Goal: Task Accomplishment & Management: Use online tool/utility

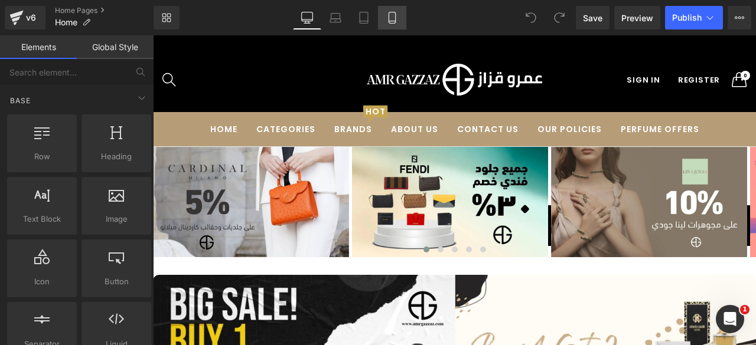
click at [387, 17] on icon at bounding box center [392, 18] width 12 height 12
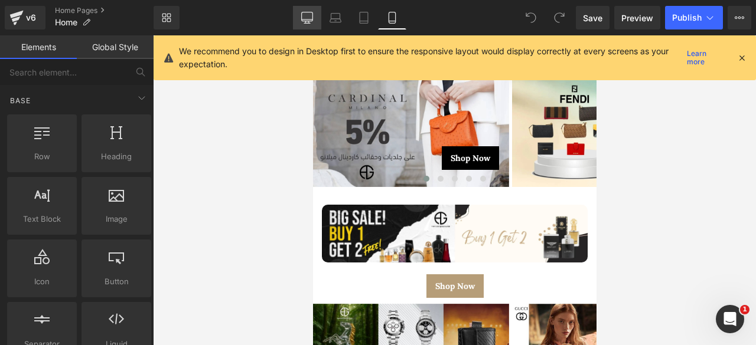
click at [306, 17] on icon at bounding box center [307, 18] width 12 height 12
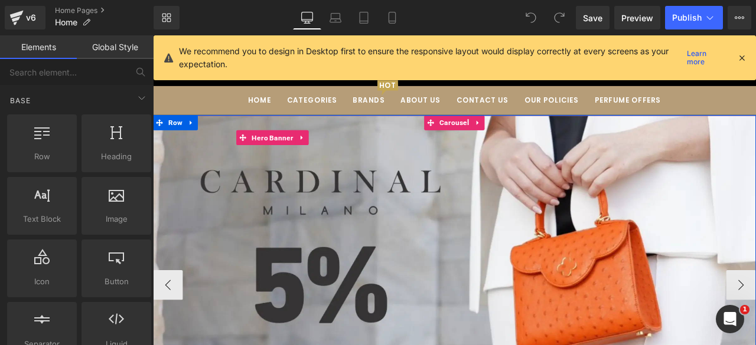
scroll to position [16, 0]
click at [496, 189] on div "Shop Now Button" at bounding box center [510, 332] width 714 height 402
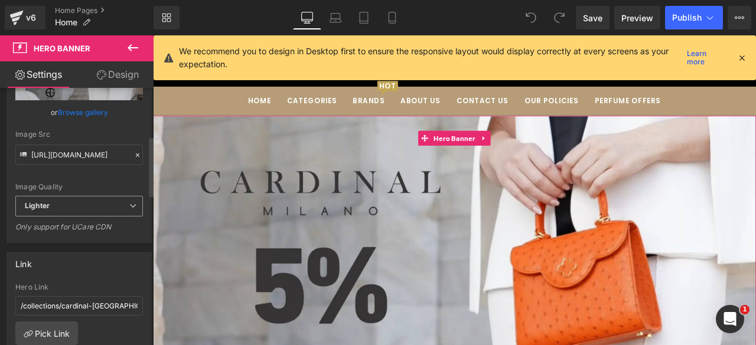
scroll to position [205, 0]
click at [83, 152] on input "[URL][DOMAIN_NAME]" at bounding box center [79, 154] width 128 height 21
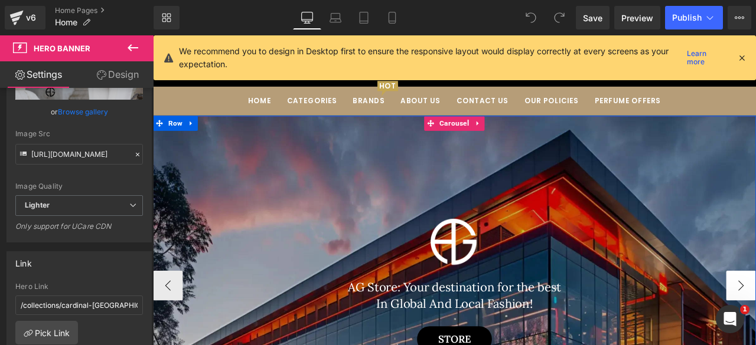
click at [165, 323] on button "‹" at bounding box center [170, 332] width 35 height 35
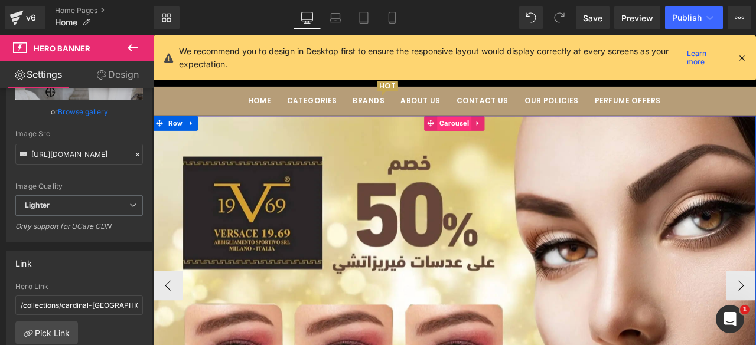
click at [497, 135] on span "Carousel" at bounding box center [509, 140] width 41 height 18
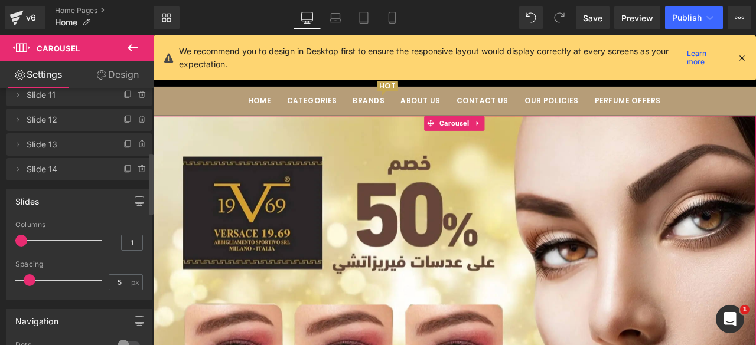
scroll to position [265, 0]
click at [124, 147] on icon at bounding box center [127, 146] width 9 height 9
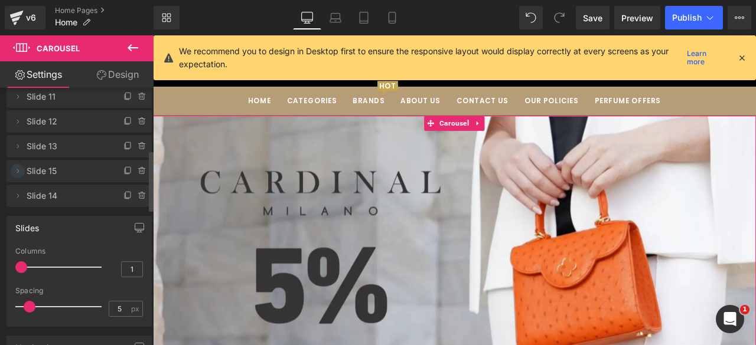
click at [18, 172] on icon at bounding box center [18, 171] width 2 height 4
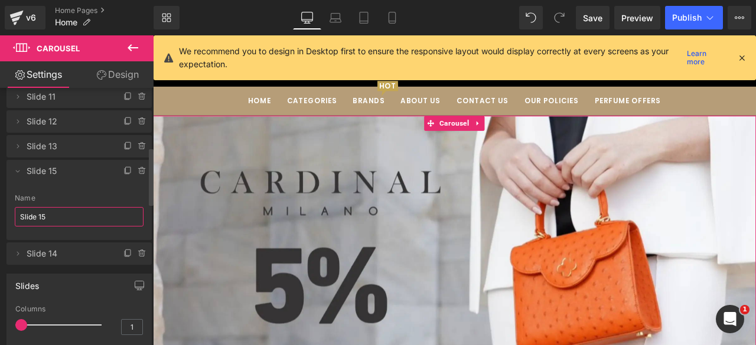
click at [70, 215] on input "Slide 15" at bounding box center [79, 216] width 129 height 19
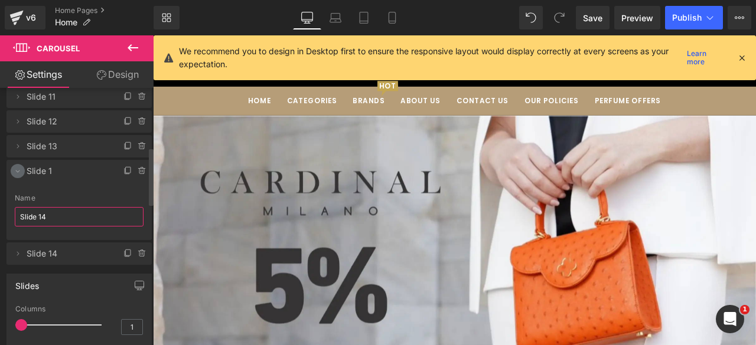
type input "Slide 14"
click at [17, 172] on icon at bounding box center [17, 170] width 9 height 9
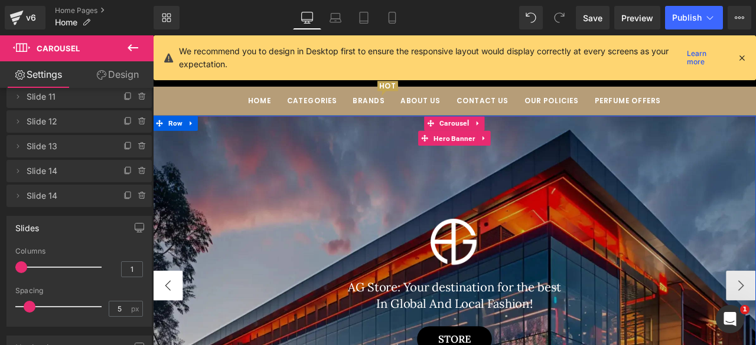
click at [167, 325] on button "‹" at bounding box center [170, 332] width 35 height 35
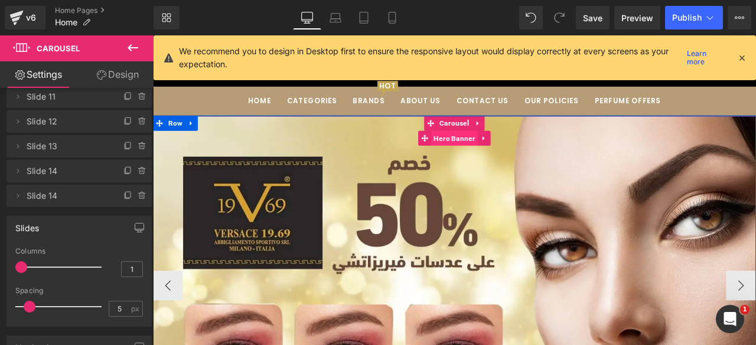
click at [498, 156] on span "Hero Banner" at bounding box center [509, 158] width 55 height 18
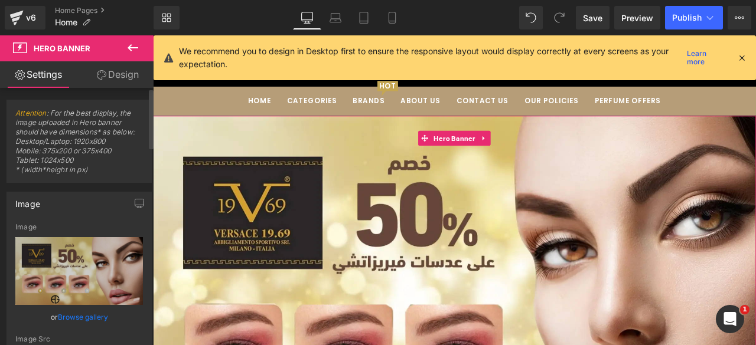
click at [76, 313] on link "Browse gallery" at bounding box center [83, 317] width 50 height 21
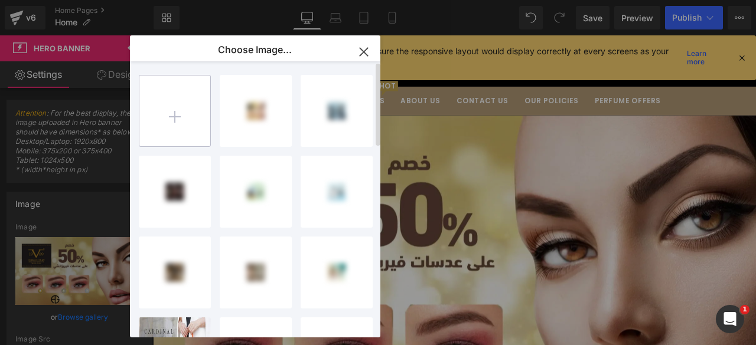
click at [186, 120] on input "file" at bounding box center [174, 111] width 71 height 71
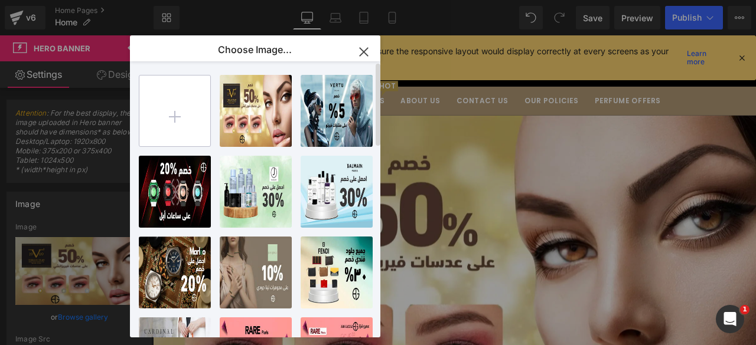
type input "C:\fakepath\1.webp"
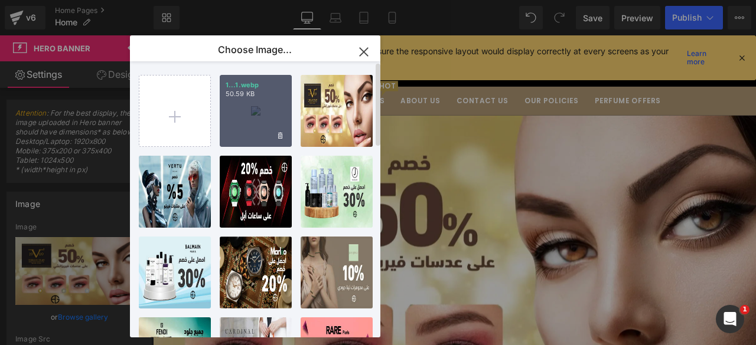
drag, startPoint x: 260, startPoint y: 109, endPoint x: 119, endPoint y: 93, distance: 142.0
click at [260, 109] on div "1...1.webp 50.59 KB" at bounding box center [256, 111] width 72 height 72
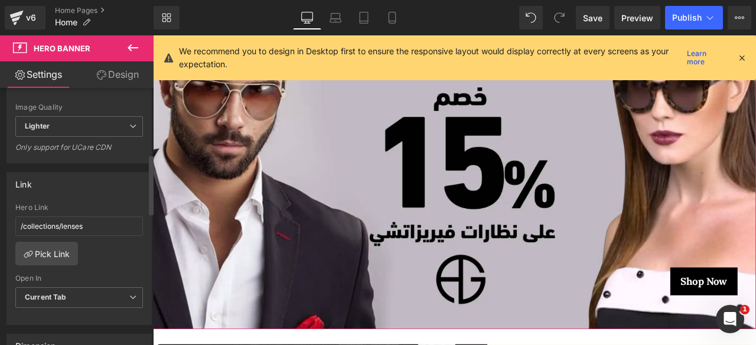
scroll to position [285, 0]
click at [48, 253] on link "Pick Link" at bounding box center [46, 253] width 63 height 24
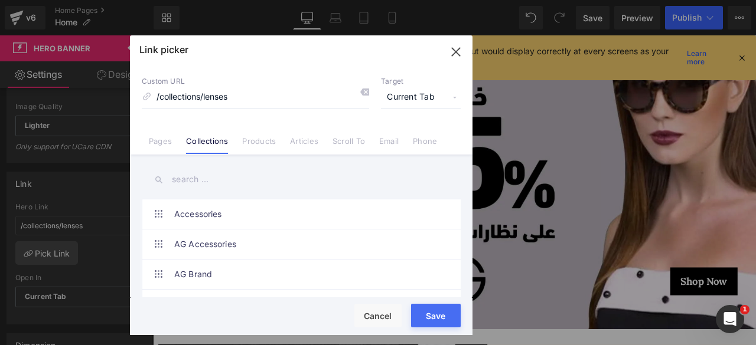
click at [177, 178] on input "text" at bounding box center [301, 179] width 319 height 27
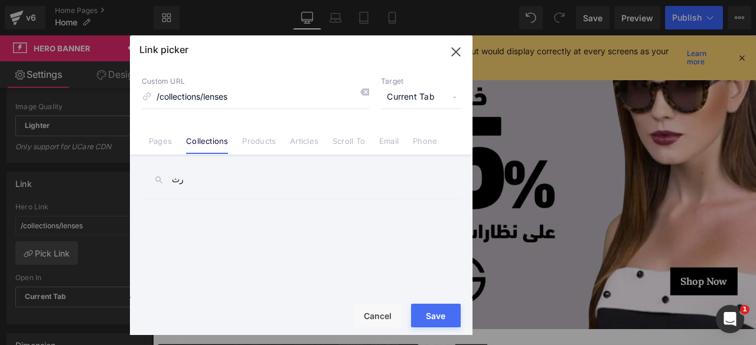
type input "ر"
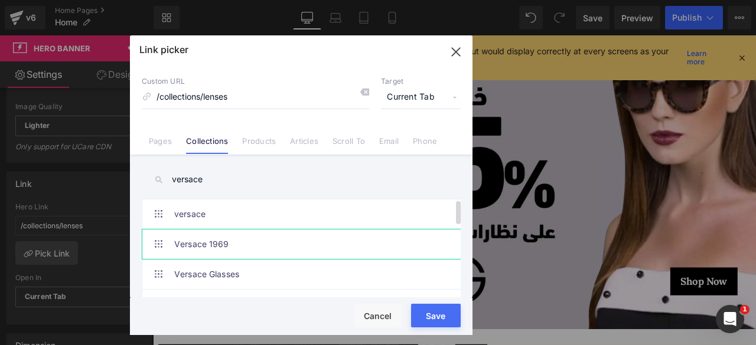
type input "versace"
click at [0, 0] on link "Versace 1969" at bounding box center [0, 0] width 0 height 0
click at [428, 315] on button "Save" at bounding box center [436, 316] width 50 height 24
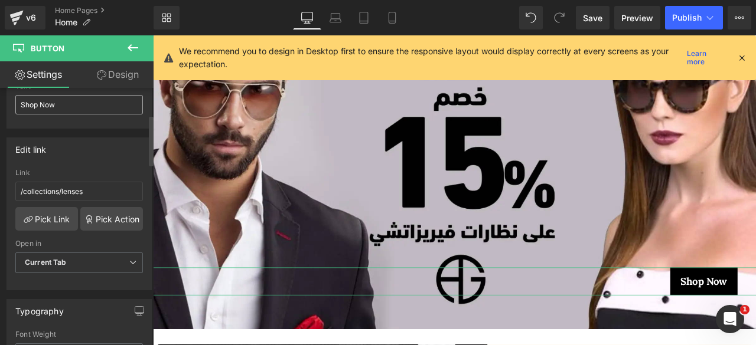
scroll to position [145, 0]
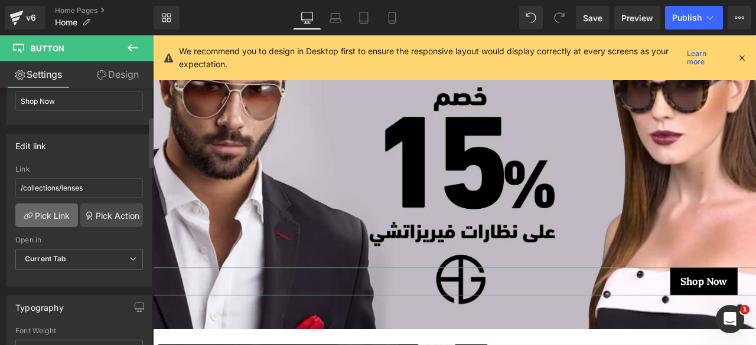
click at [50, 207] on link "Pick Link" at bounding box center [46, 216] width 63 height 24
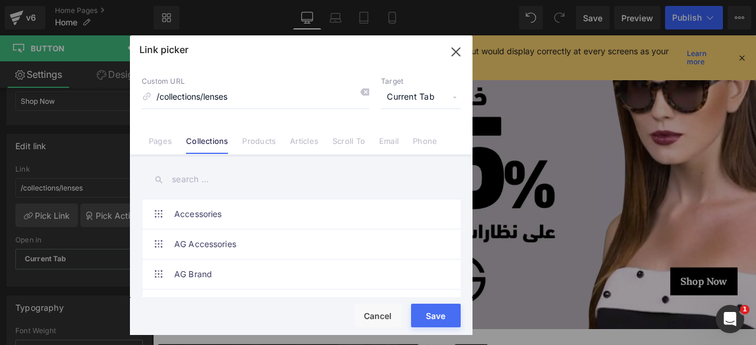
click at [181, 181] on input "text" at bounding box center [301, 179] width 319 height 27
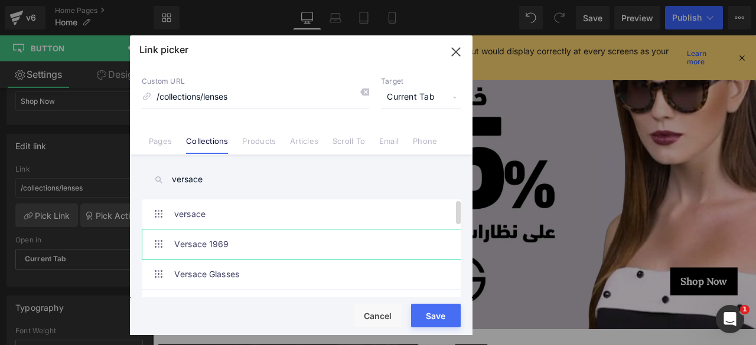
type input "versace"
click at [211, 246] on link "Versace 1969" at bounding box center [304, 245] width 260 height 30
click at [430, 317] on button "Save" at bounding box center [436, 316] width 50 height 24
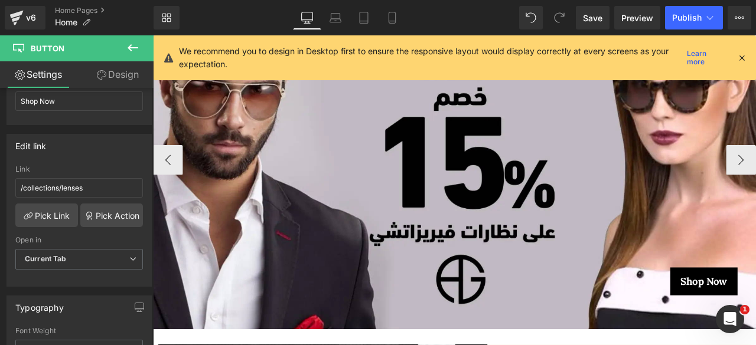
scroll to position [0, 0]
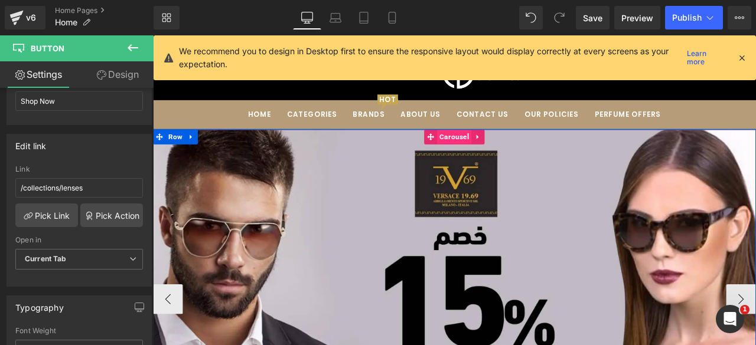
click at [509, 154] on span "Carousel" at bounding box center [509, 156] width 41 height 18
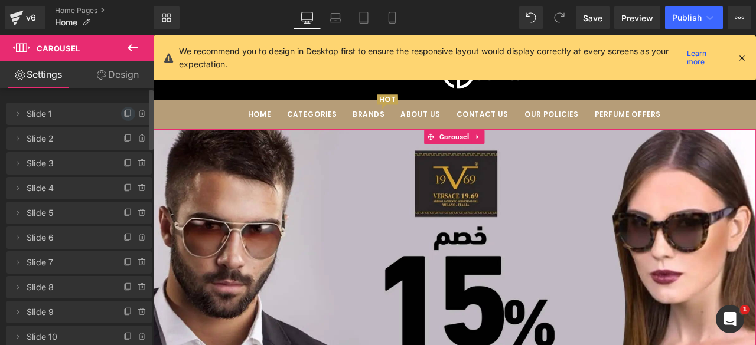
click at [124, 112] on icon at bounding box center [127, 113] width 9 height 9
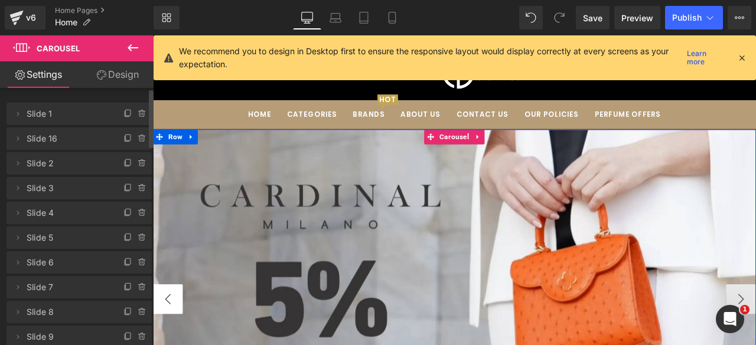
click at [165, 344] on button "‹" at bounding box center [170, 348] width 35 height 35
click at [505, 170] on span "Hero Banner" at bounding box center [509, 174] width 55 height 18
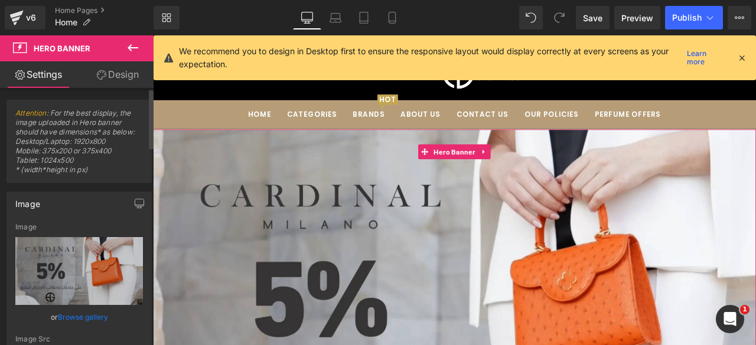
click at [68, 316] on link "Browse gallery" at bounding box center [83, 317] width 50 height 21
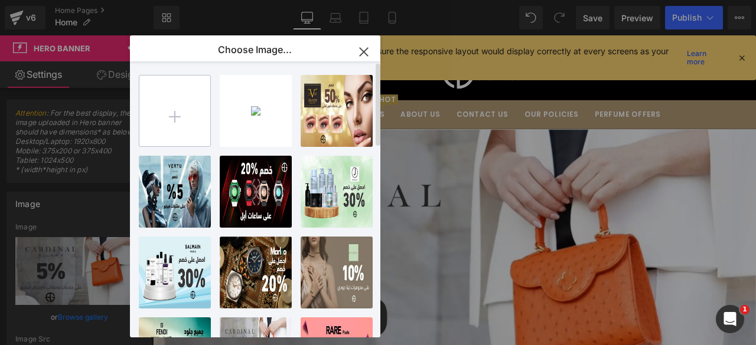
click at [171, 100] on input "file" at bounding box center [174, 111] width 71 height 71
type input "C:\fakepath\2.webp"
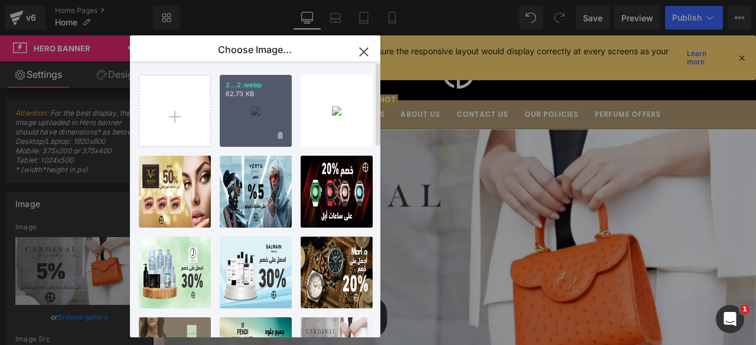
click at [246, 119] on div "2...2.webp 62.73 KB" at bounding box center [256, 111] width 72 height 72
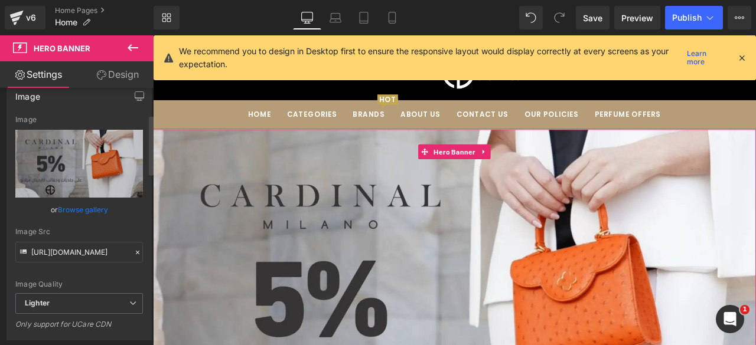
scroll to position [113, 0]
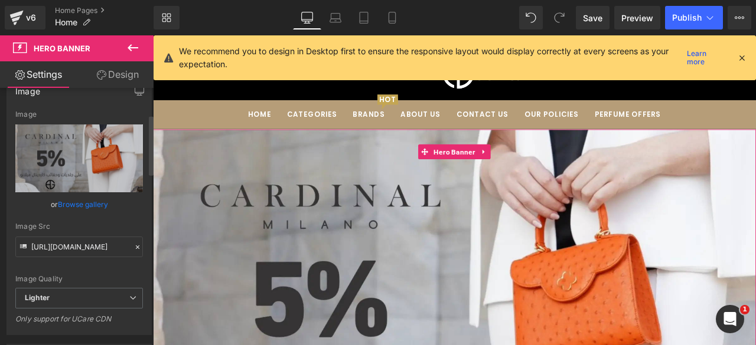
click at [71, 204] on link "Browse gallery" at bounding box center [83, 204] width 50 height 21
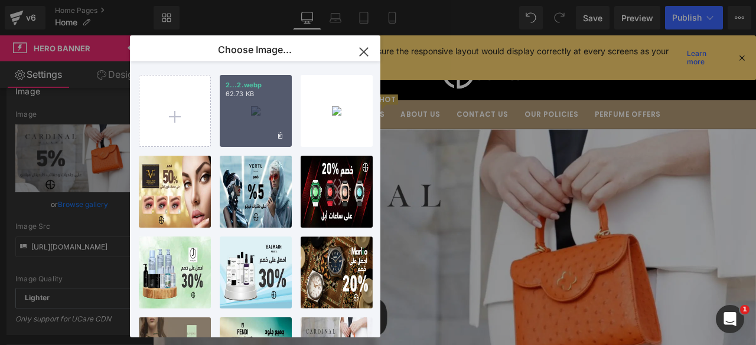
click at [239, 116] on div "2...2.webp 62.73 KB" at bounding box center [256, 111] width 72 height 72
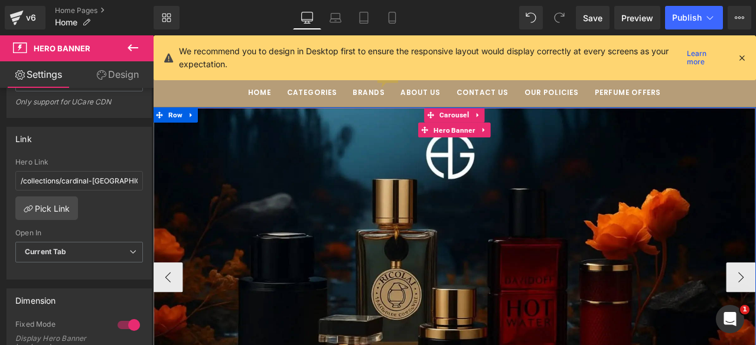
scroll to position [25, 0]
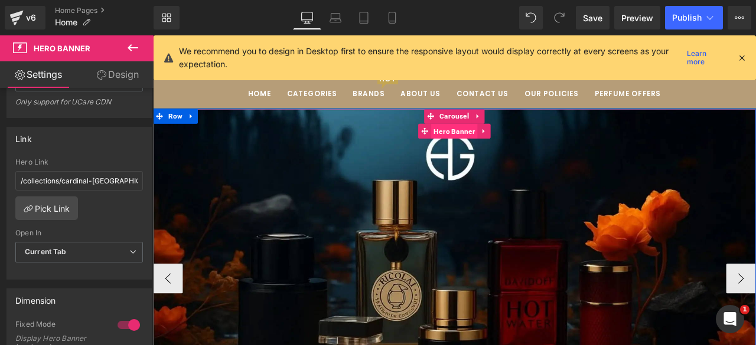
click at [503, 153] on span "Hero Banner" at bounding box center [509, 149] width 55 height 18
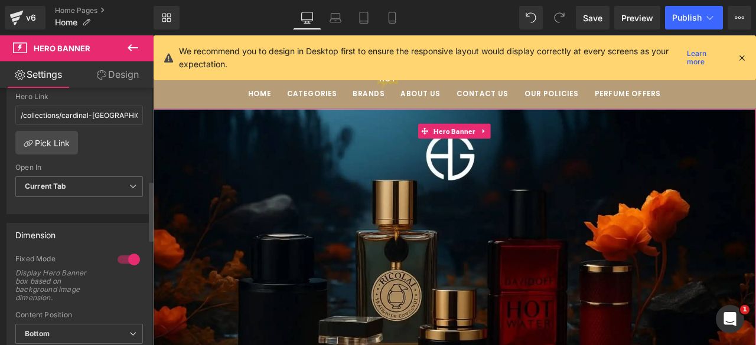
scroll to position [396, 0]
click at [40, 140] on link "Pick Link" at bounding box center [46, 142] width 63 height 24
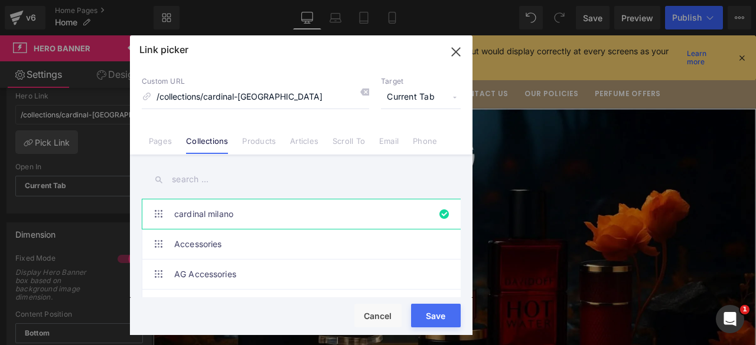
click at [172, 179] on input "text" at bounding box center [301, 179] width 319 height 27
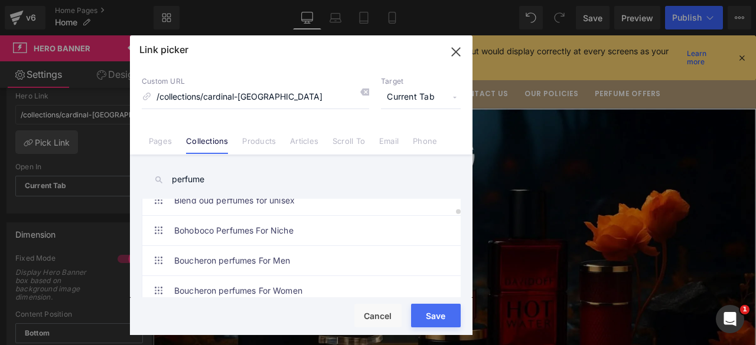
scroll to position [680, 0]
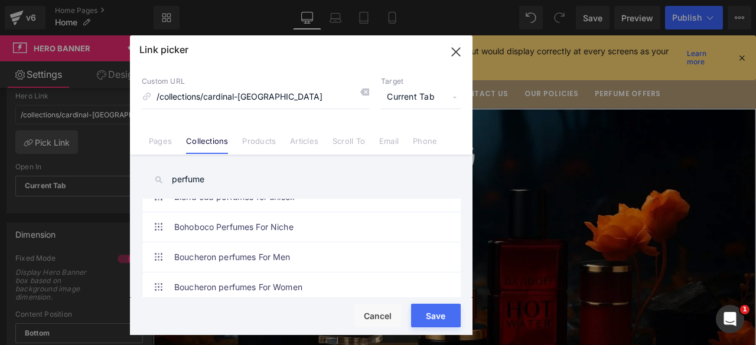
click at [194, 177] on input "perfume" at bounding box center [301, 179] width 319 height 27
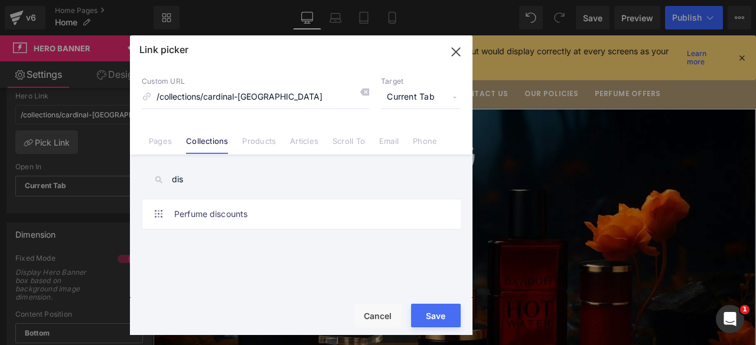
scroll to position [0, 0]
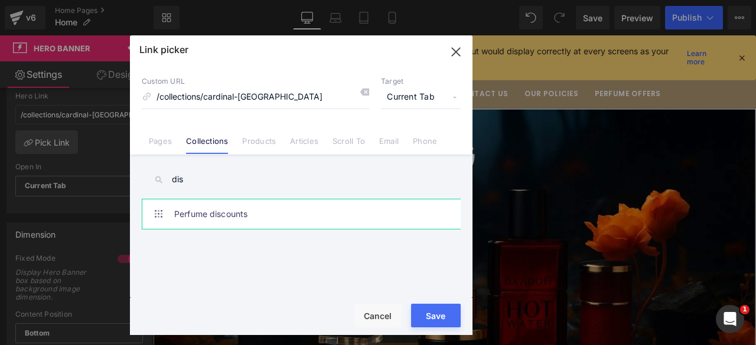
type input "dis"
click at [0, 0] on link "Perfume discounts" at bounding box center [0, 0] width 0 height 0
click at [427, 315] on button "Save" at bounding box center [436, 316] width 50 height 24
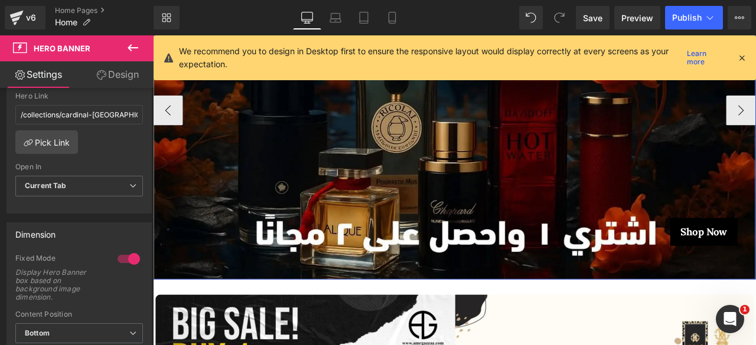
scroll to position [226, 0]
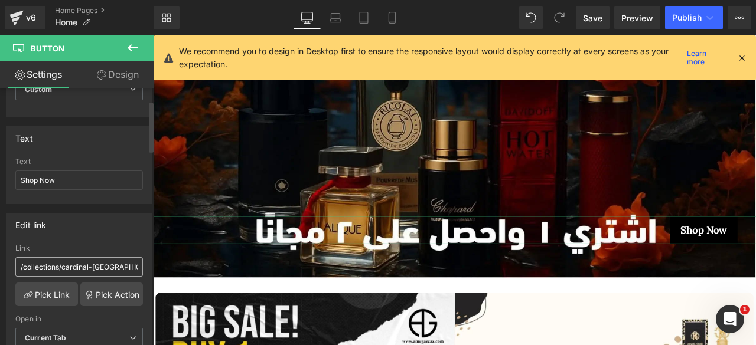
scroll to position [97, 0]
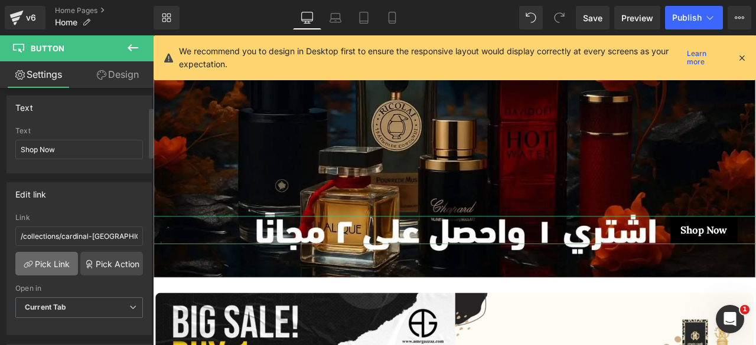
click at [44, 260] on link "Pick Link" at bounding box center [46, 264] width 63 height 24
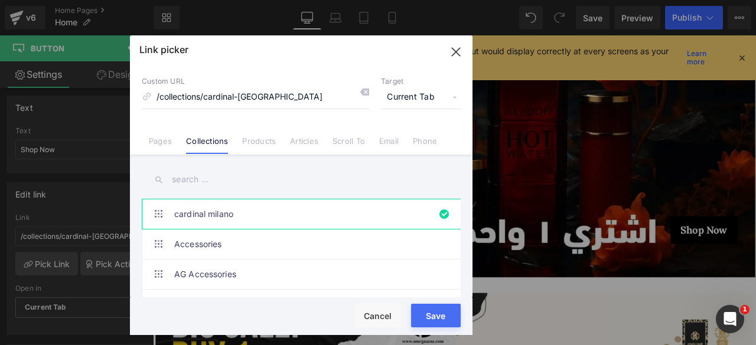
click at [179, 178] on input "text" at bounding box center [301, 179] width 319 height 27
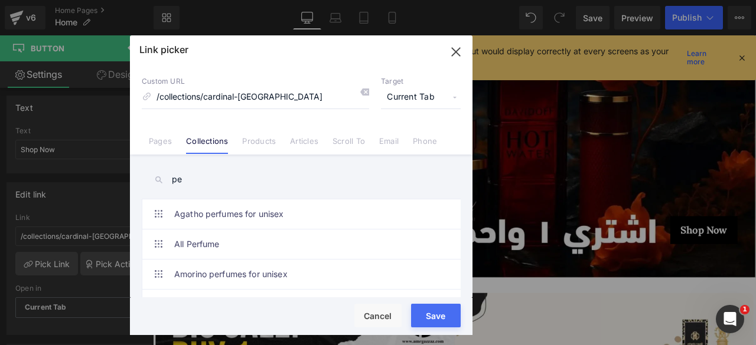
type input "p"
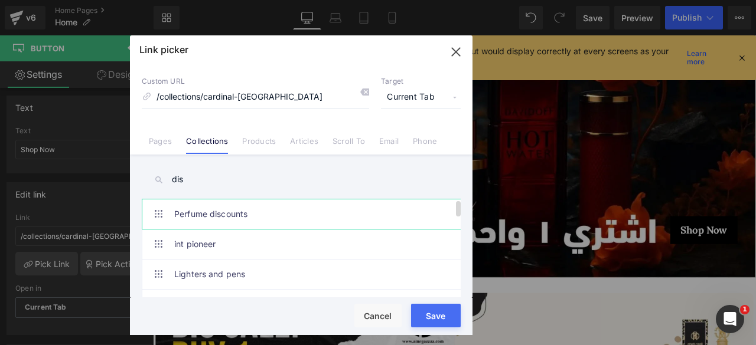
type input "dis"
click at [0, 0] on link "Perfume discounts" at bounding box center [0, 0] width 0 height 0
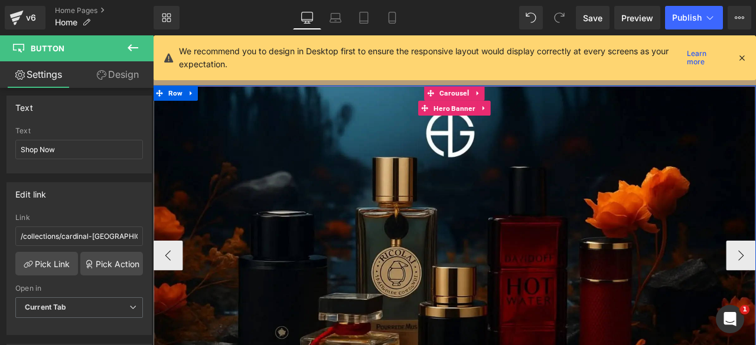
scroll to position [50, 0]
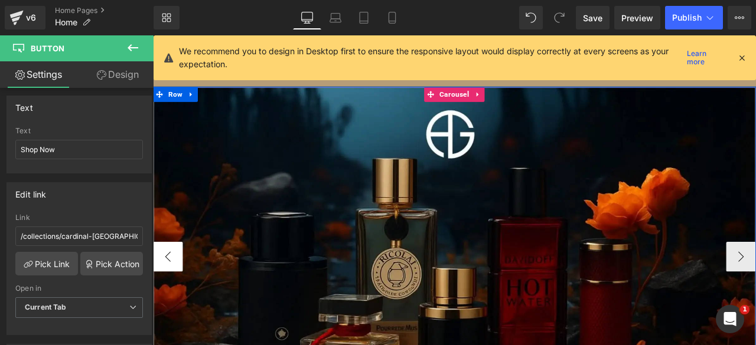
click at [166, 298] on button "‹" at bounding box center [170, 297] width 35 height 35
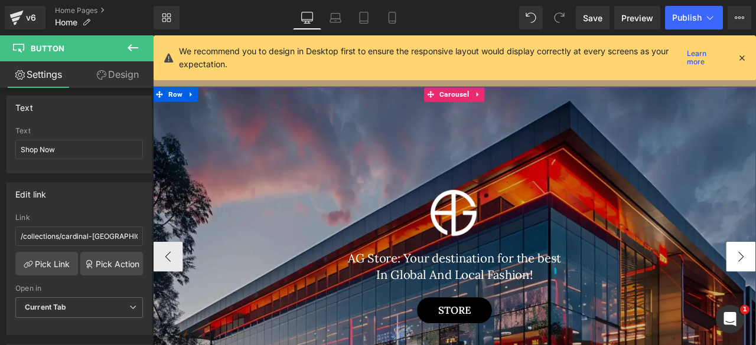
click at [161, 298] on button "‹" at bounding box center [170, 297] width 35 height 35
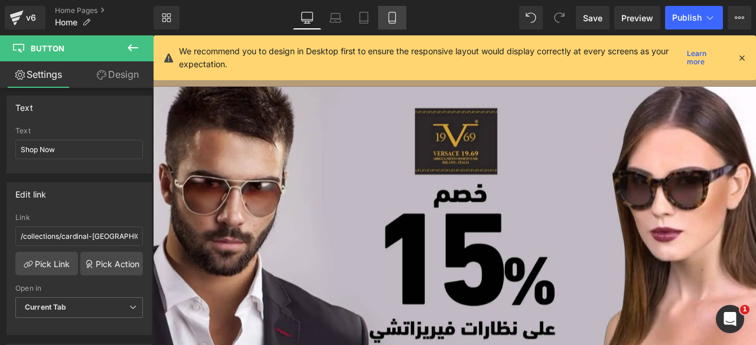
click at [386, 18] on icon at bounding box center [392, 18] width 12 height 12
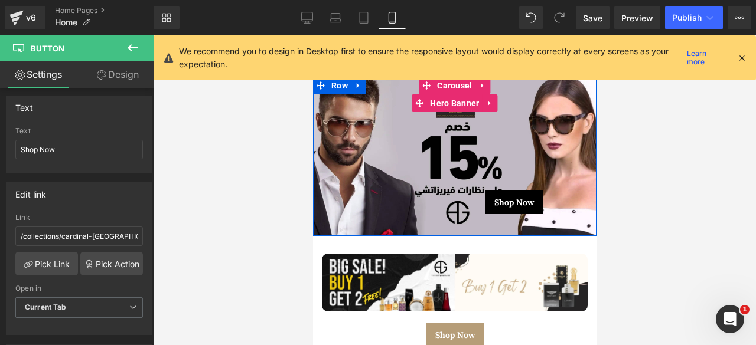
scroll to position [0, 0]
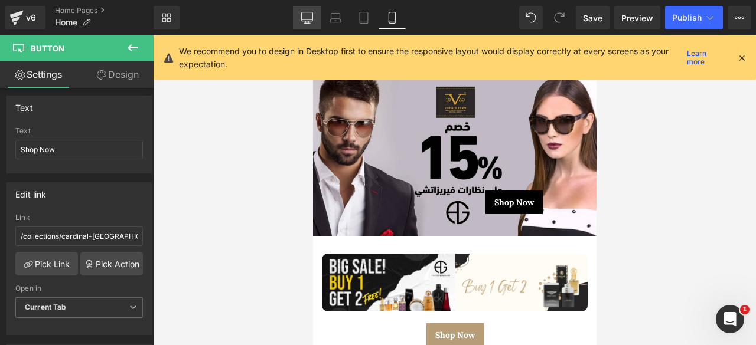
click at [311, 22] on icon at bounding box center [307, 18] width 12 height 12
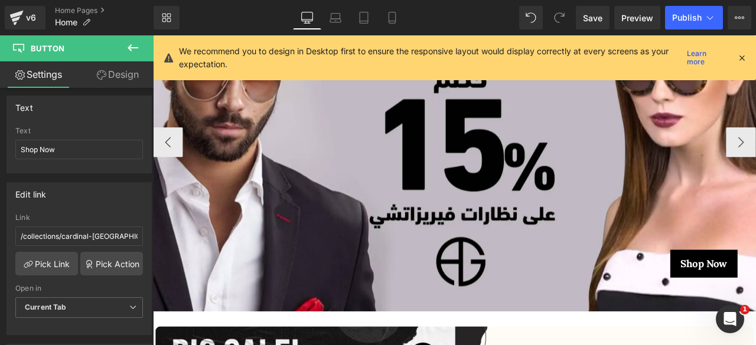
scroll to position [191, 0]
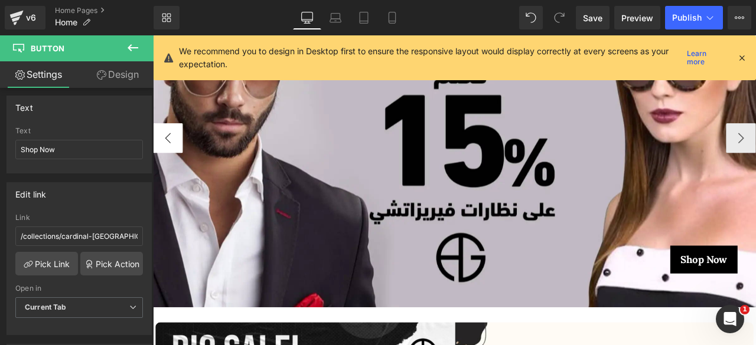
click at [172, 162] on button "‹" at bounding box center [170, 157] width 35 height 35
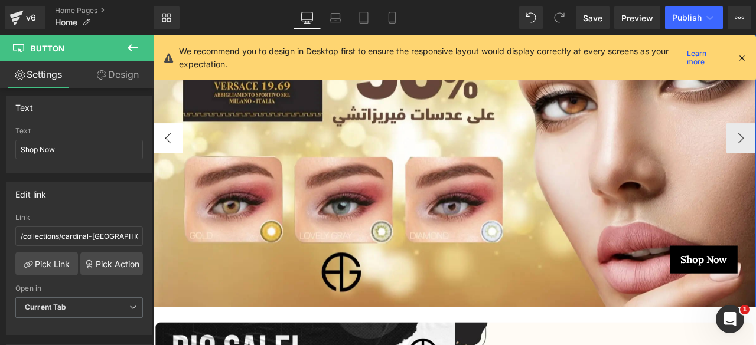
click at [172, 162] on button "‹" at bounding box center [170, 157] width 35 height 35
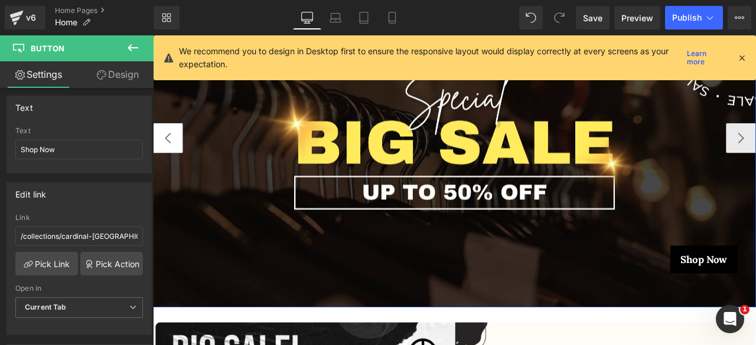
click at [172, 162] on button "‹" at bounding box center [170, 157] width 35 height 35
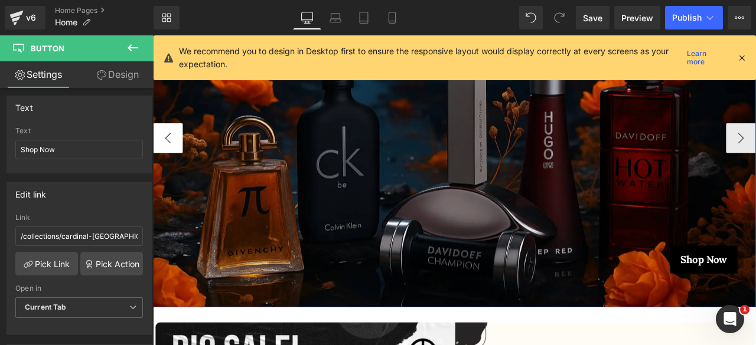
click at [172, 162] on button "‹" at bounding box center [170, 157] width 35 height 35
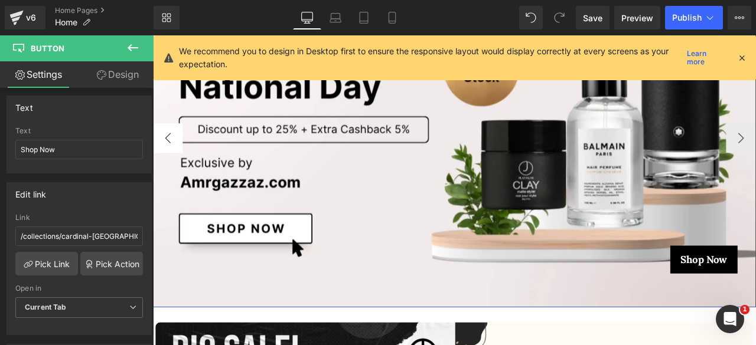
click at [172, 162] on button "‹" at bounding box center [170, 157] width 35 height 35
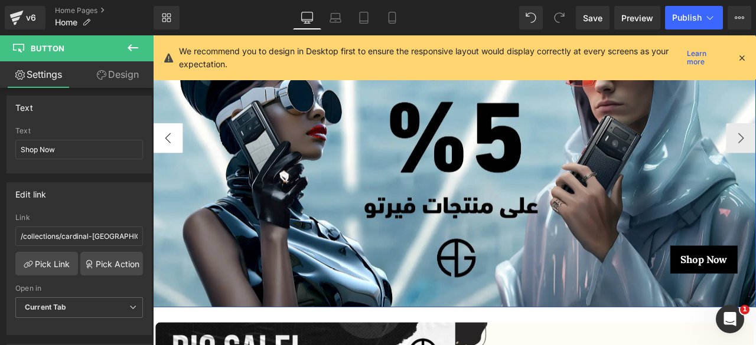
click at [172, 162] on button "‹" at bounding box center [170, 157] width 35 height 35
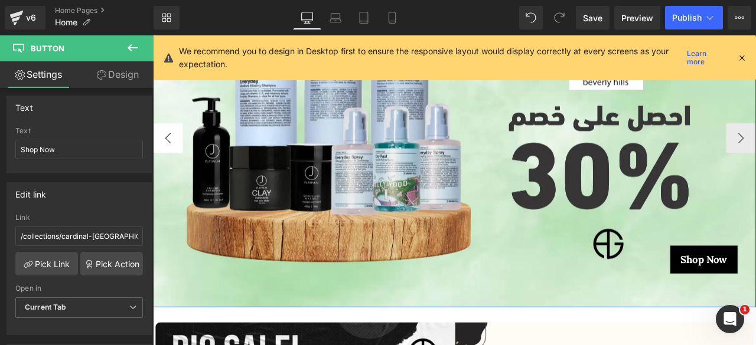
click at [172, 162] on button "‹" at bounding box center [170, 157] width 35 height 35
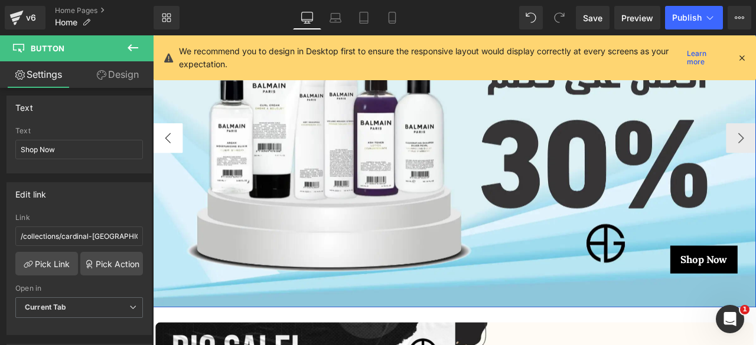
click at [172, 162] on button "‹" at bounding box center [170, 157] width 35 height 35
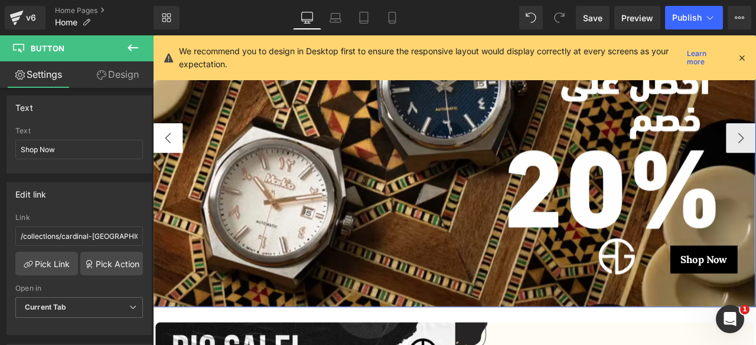
click at [172, 162] on button "‹" at bounding box center [170, 157] width 35 height 35
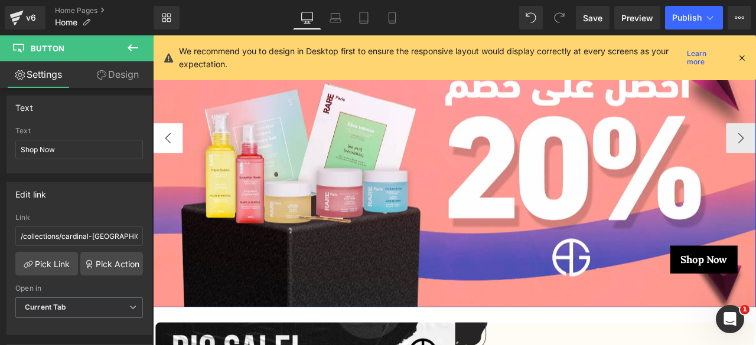
click at [172, 162] on button "‹" at bounding box center [170, 157] width 35 height 35
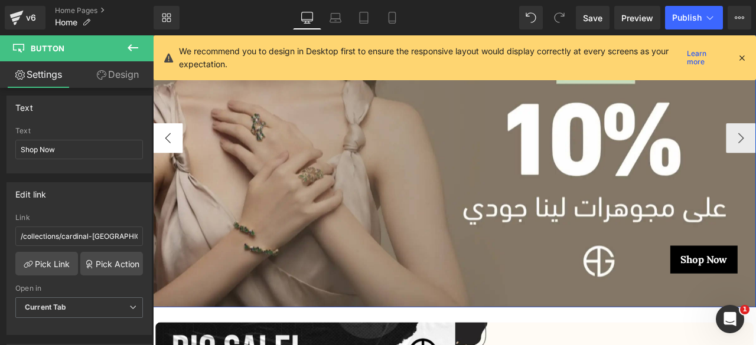
click at [172, 162] on button "‹" at bounding box center [170, 157] width 35 height 35
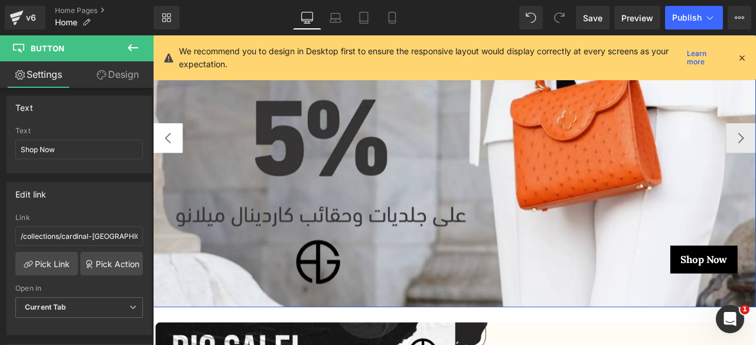
click at [172, 162] on button "‹" at bounding box center [170, 157] width 35 height 35
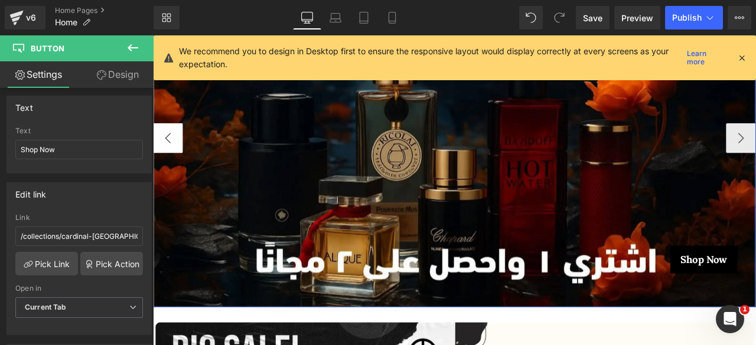
click at [172, 162] on button "‹" at bounding box center [170, 157] width 35 height 35
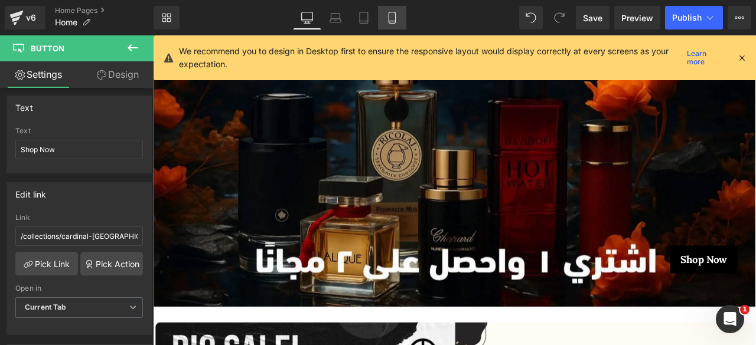
click at [386, 21] on link "Mobile" at bounding box center [392, 18] width 28 height 24
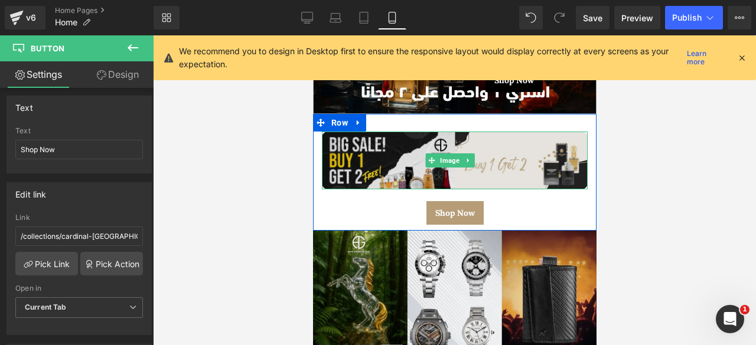
scroll to position [0, 0]
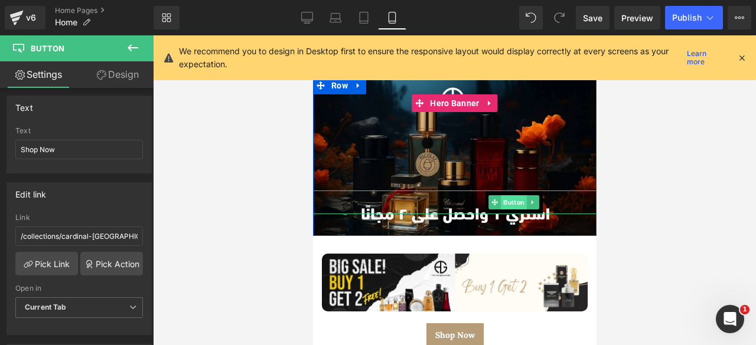
click at [506, 200] on span "Button" at bounding box center [513, 202] width 26 height 14
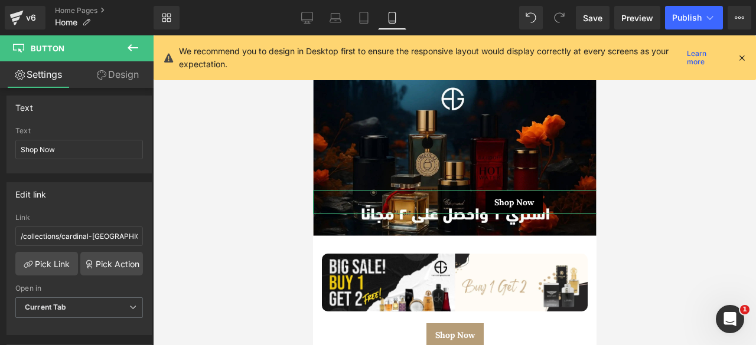
click at [111, 76] on link "Design" at bounding box center [117, 74] width 77 height 27
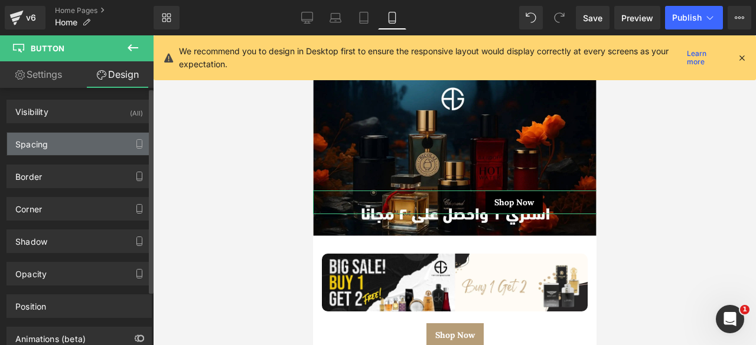
click at [53, 148] on div "Spacing" at bounding box center [79, 144] width 144 height 22
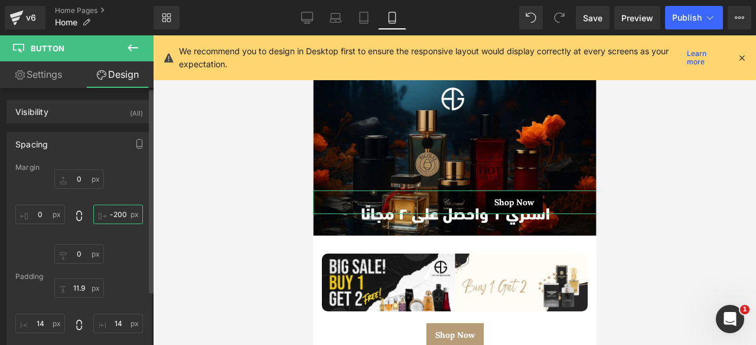
click at [118, 213] on input "-200" at bounding box center [118, 214] width 50 height 19
click at [81, 177] on input "0" at bounding box center [79, 178] width 50 height 19
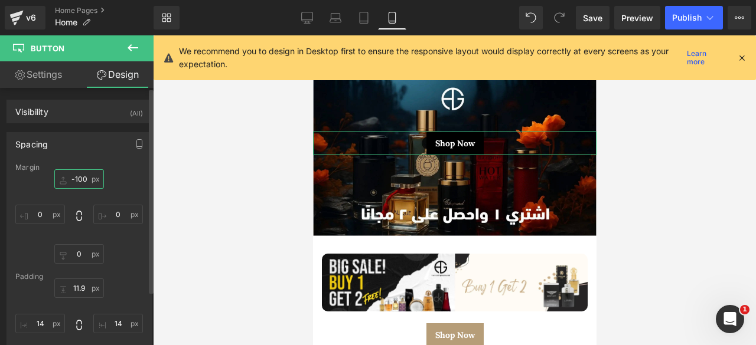
click at [81, 177] on input "-100" at bounding box center [79, 178] width 50 height 19
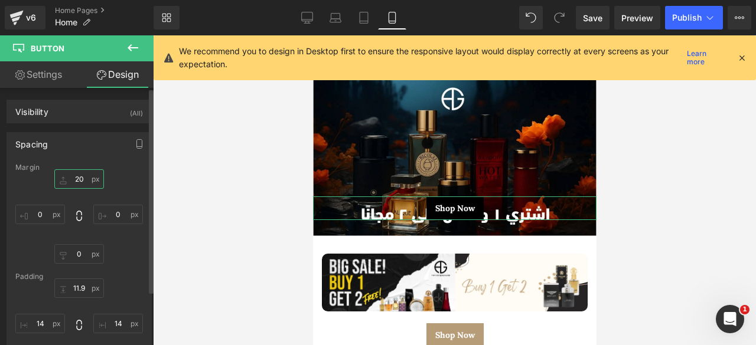
type input "2"
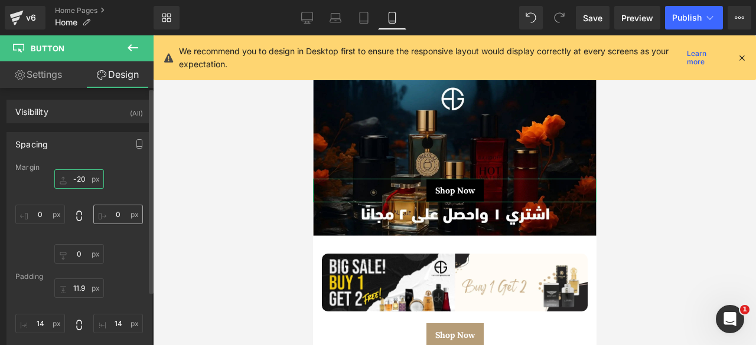
type input "-20"
click at [113, 211] on input "text" at bounding box center [118, 214] width 50 height 19
click at [122, 215] on input "text" at bounding box center [118, 214] width 50 height 19
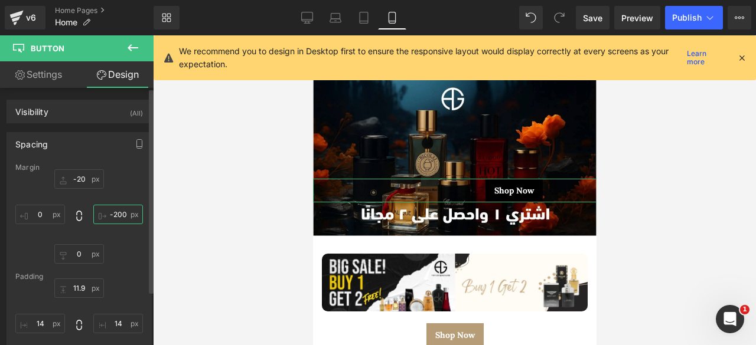
click at [115, 213] on input "-200" at bounding box center [118, 214] width 50 height 19
click at [107, 213] on input "-300" at bounding box center [118, 214] width 50 height 19
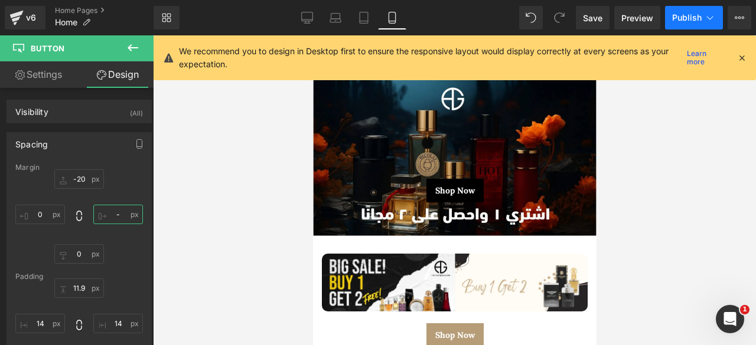
type input "-"
click at [687, 24] on button "Publish" at bounding box center [694, 18] width 58 height 24
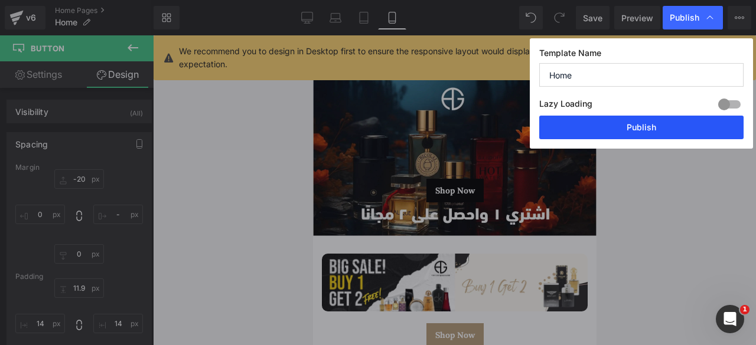
click at [0, 0] on button "Publish" at bounding box center [0, 0] width 0 height 0
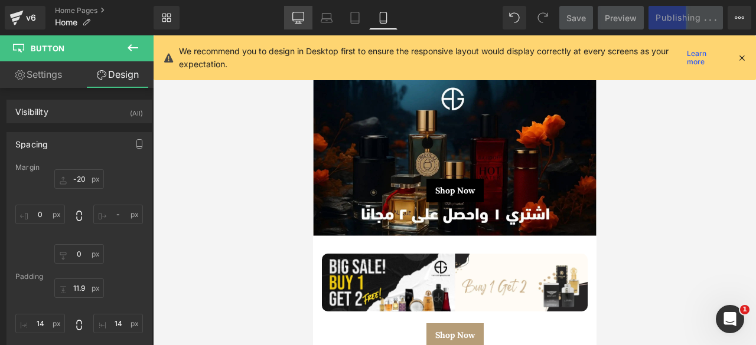
click at [299, 17] on icon at bounding box center [298, 18] width 12 height 12
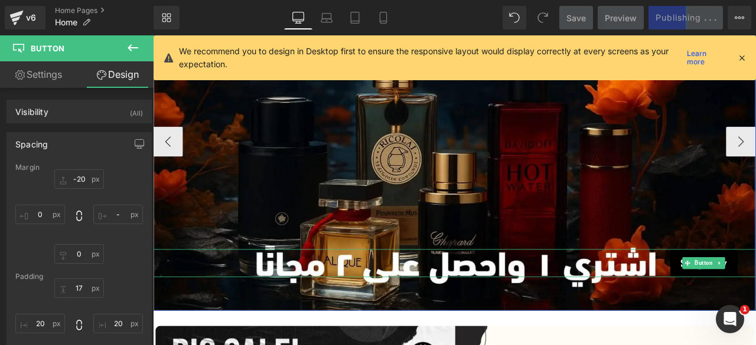
scroll to position [185, 0]
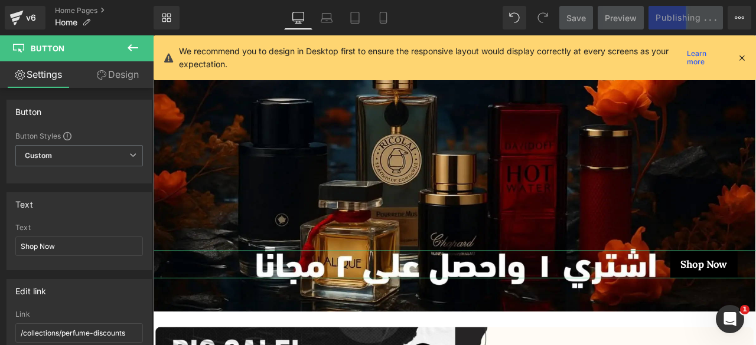
click at [123, 79] on link "Design" at bounding box center [117, 74] width 77 height 27
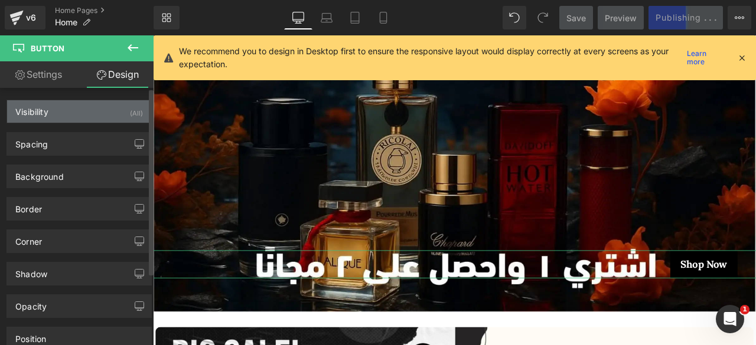
click at [65, 110] on div "Visibility (All)" at bounding box center [79, 111] width 144 height 22
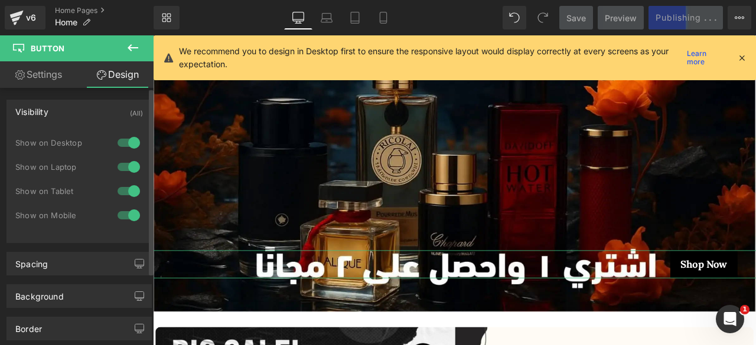
click at [64, 114] on div "Visibility (All)" at bounding box center [79, 111] width 144 height 22
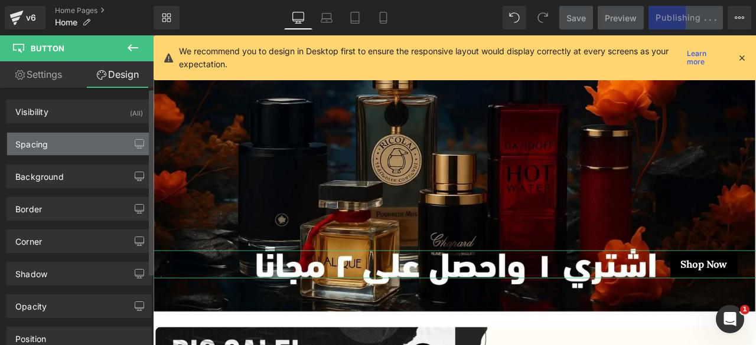
click at [61, 136] on div "Spacing" at bounding box center [79, 144] width 144 height 22
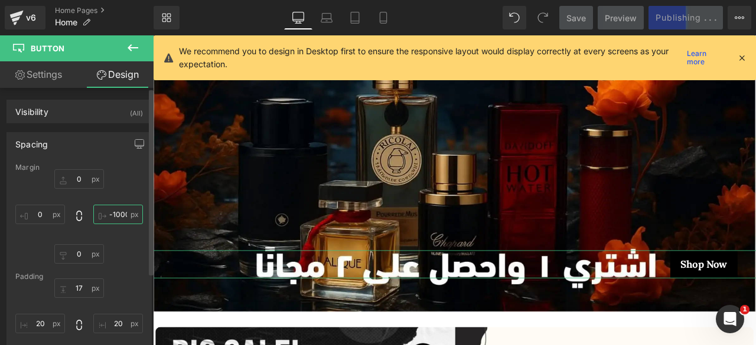
click at [120, 211] on input "text" at bounding box center [118, 214] width 50 height 19
click at [118, 214] on input "text" at bounding box center [118, 214] width 50 height 19
click at [116, 214] on input "text" at bounding box center [118, 214] width 50 height 19
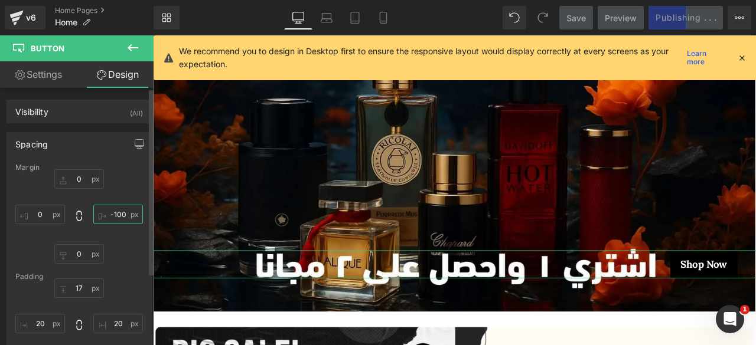
scroll to position [0, 0]
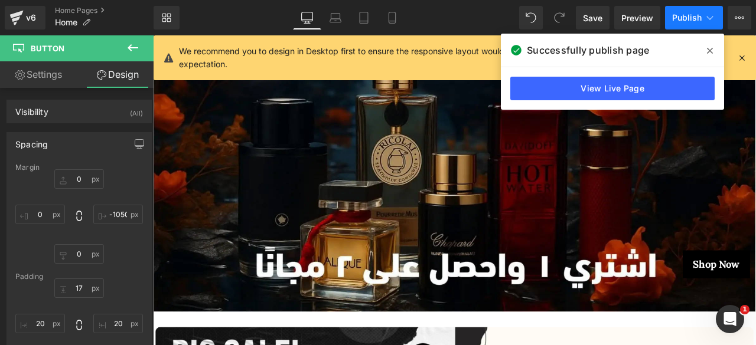
click at [687, 17] on span "Publish" at bounding box center [687, 17] width 30 height 9
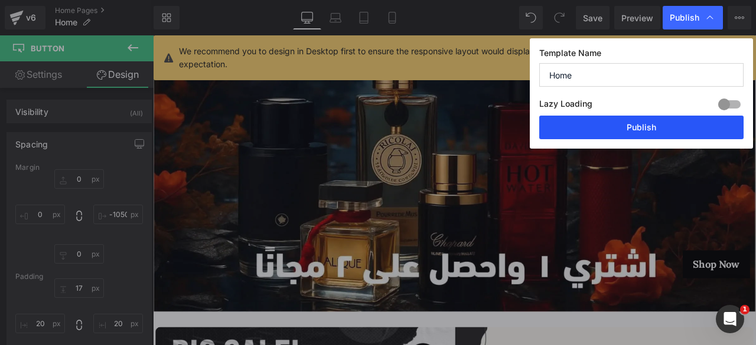
click at [0, 0] on button "Publish" at bounding box center [0, 0] width 0 height 0
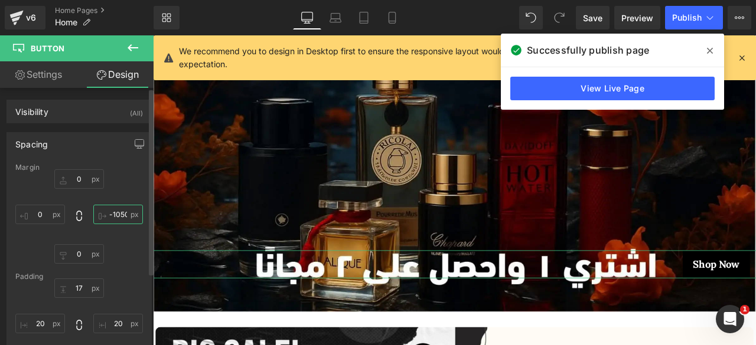
click at [120, 213] on input "-1050" at bounding box center [118, 214] width 50 height 19
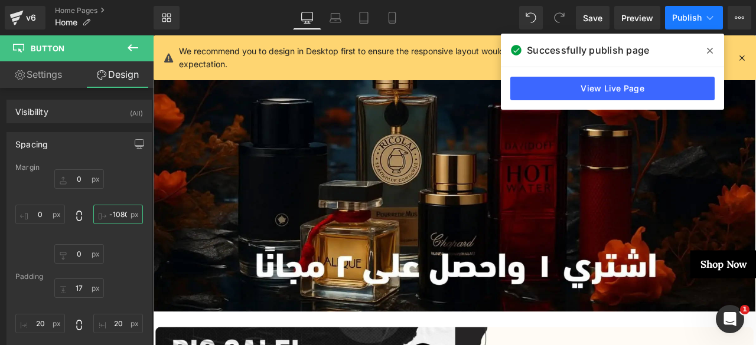
type input "-1080"
click at [684, 16] on span "Publish" at bounding box center [687, 17] width 30 height 9
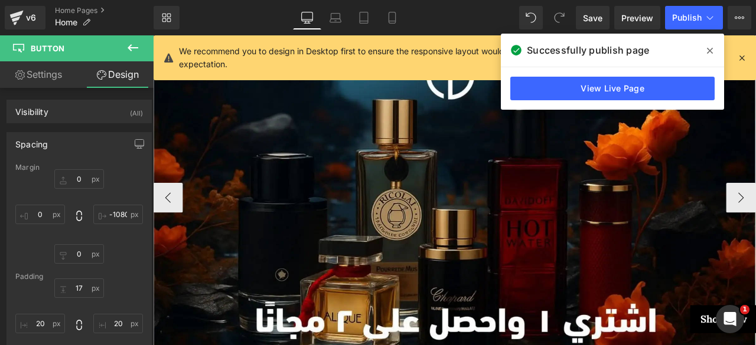
scroll to position [121, 0]
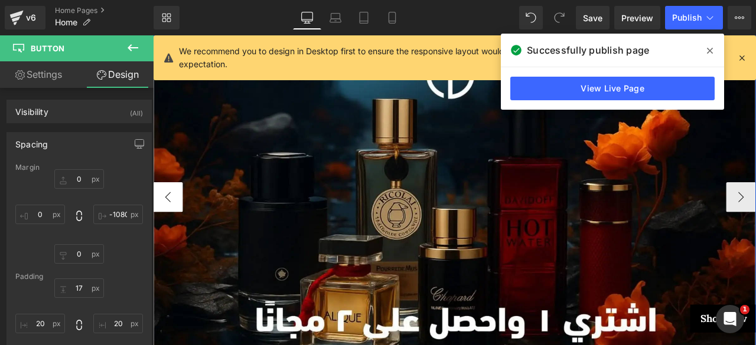
click at [176, 221] on button "‹" at bounding box center [170, 227] width 35 height 35
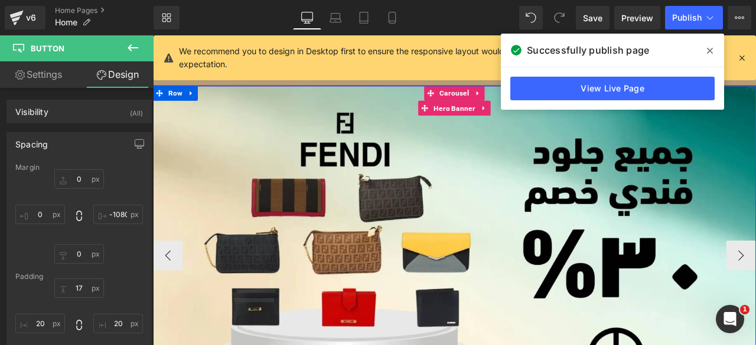
scroll to position [51, 0]
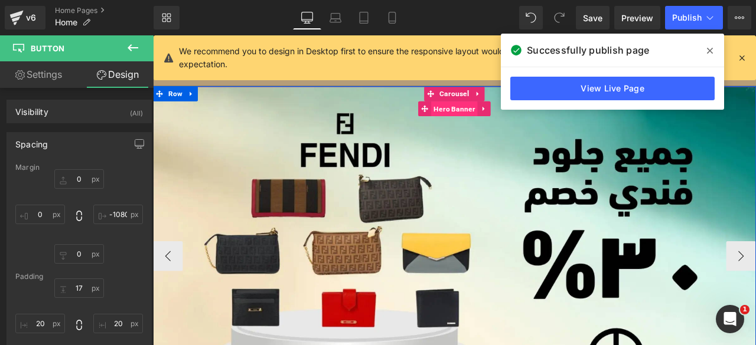
click at [504, 128] on span "Hero Banner" at bounding box center [509, 122] width 55 height 18
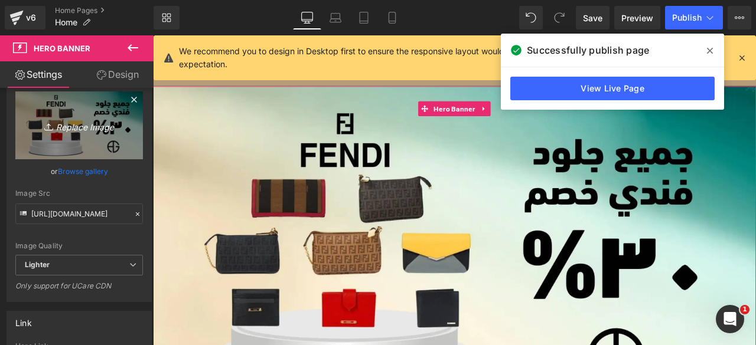
scroll to position [150, 0]
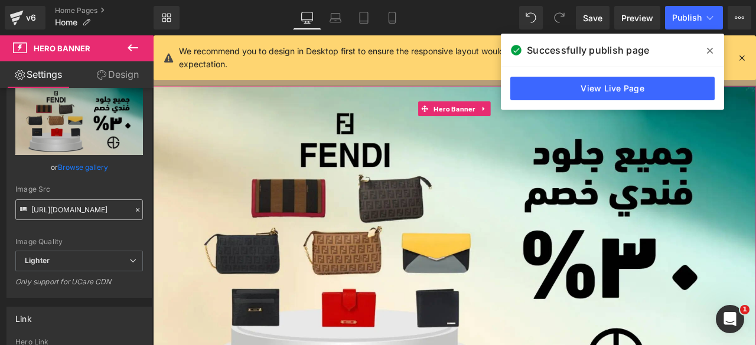
click at [68, 207] on input "[URL][DOMAIN_NAME]" at bounding box center [79, 210] width 128 height 21
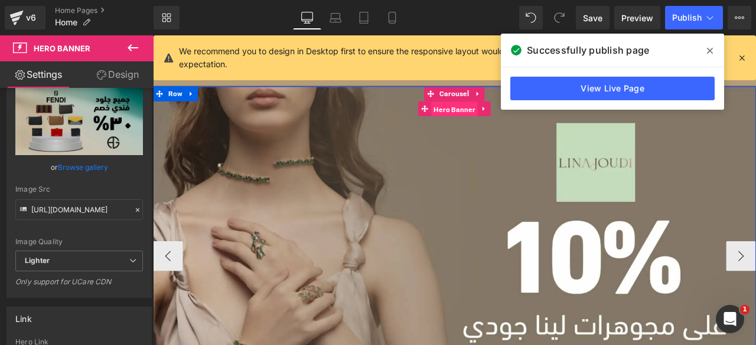
click at [502, 127] on span "Hero Banner" at bounding box center [509, 123] width 55 height 18
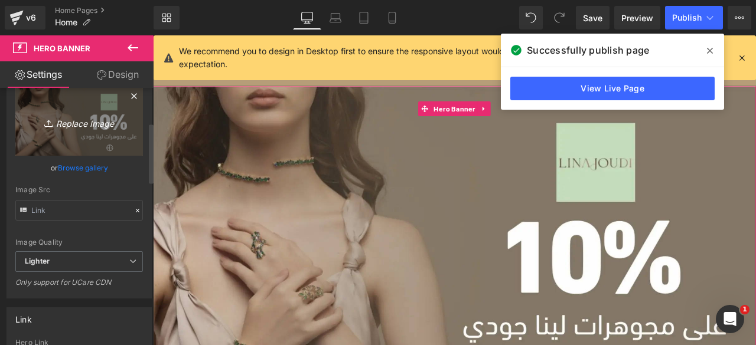
scroll to position [156, 0]
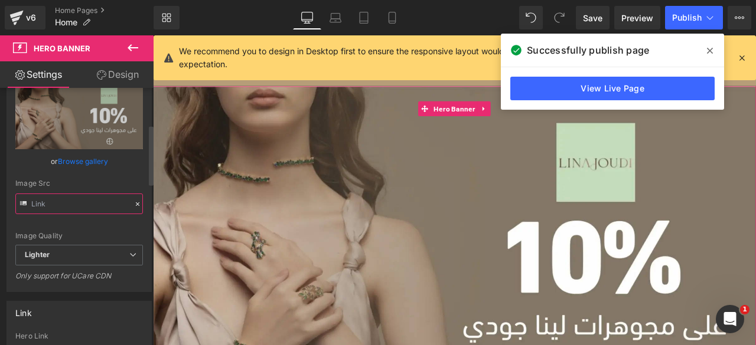
click at [61, 195] on input "text" at bounding box center [79, 204] width 128 height 21
click at [50, 200] on input "text" at bounding box center [79, 204] width 128 height 21
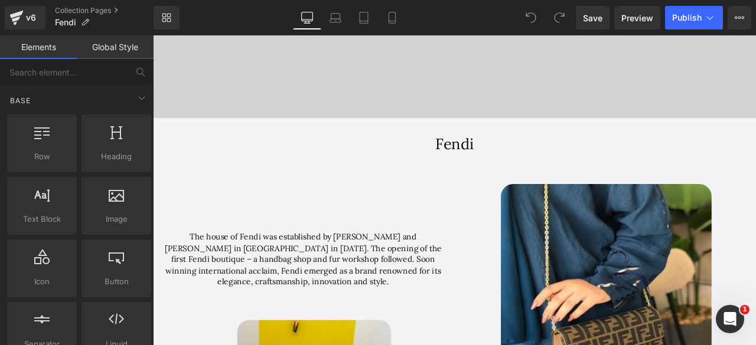
scroll to position [485, 0]
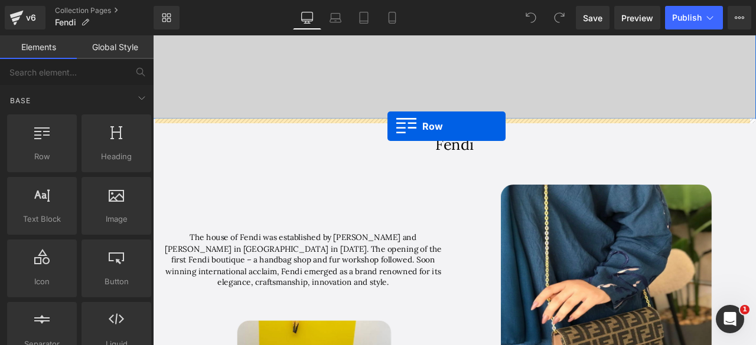
drag, startPoint x: 193, startPoint y: 180, endPoint x: 430, endPoint y: 143, distance: 240.2
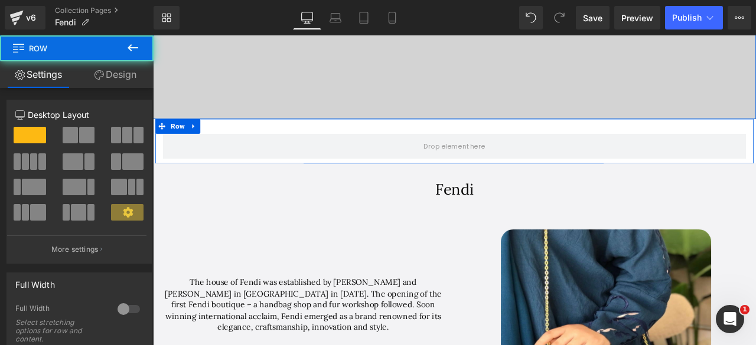
scroll to position [5120, 705]
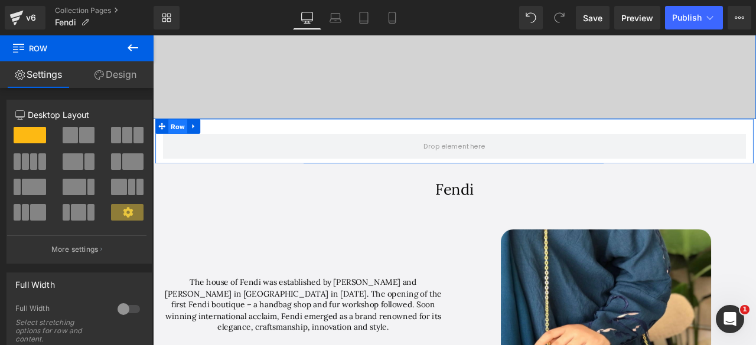
click at [177, 143] on span "Row" at bounding box center [182, 144] width 22 height 18
click at [126, 308] on div at bounding box center [129, 309] width 28 height 19
click at [131, 47] on icon at bounding box center [133, 48] width 14 height 14
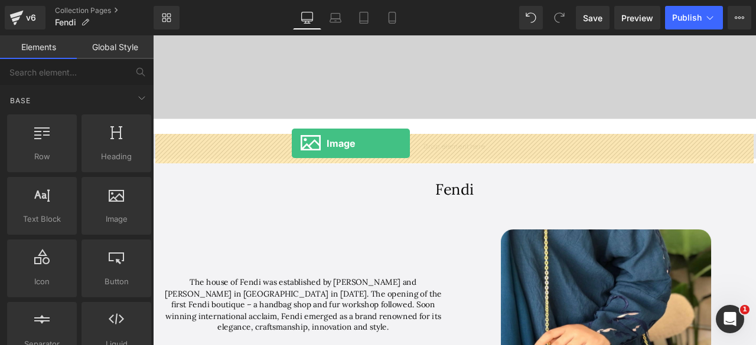
drag, startPoint x: 260, startPoint y: 238, endPoint x: 317, endPoint y: 164, distance: 93.5
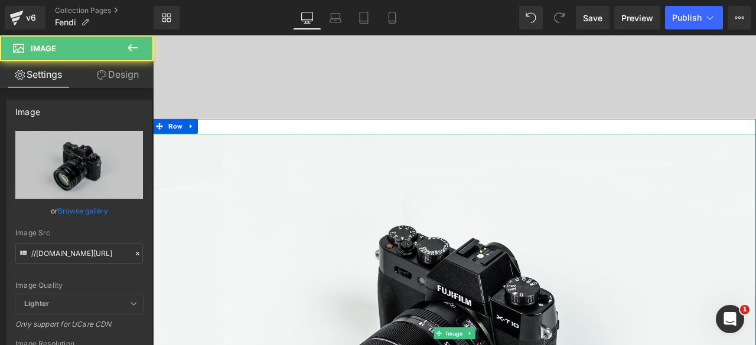
scroll to position [6, 6]
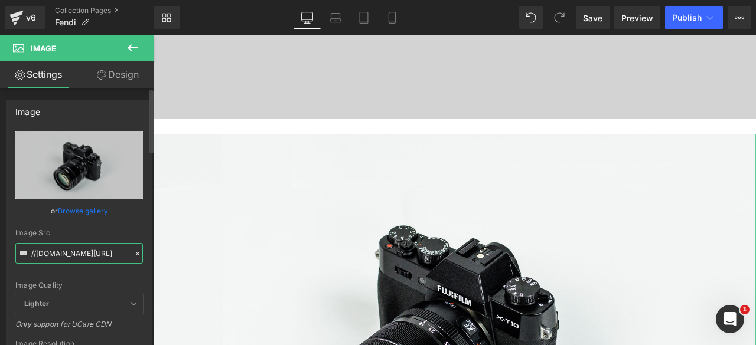
click at [67, 247] on input "//d1um8515vdn9kb.cloudfront.net/images/parallax.jpg" at bounding box center [79, 253] width 128 height 21
paste input "[URL][DOMAIN_NAME]"
type input "[URL][DOMAIN_NAME]"
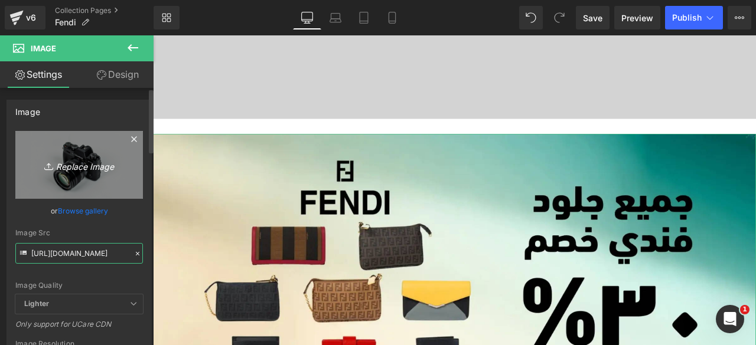
scroll to position [5492, 705]
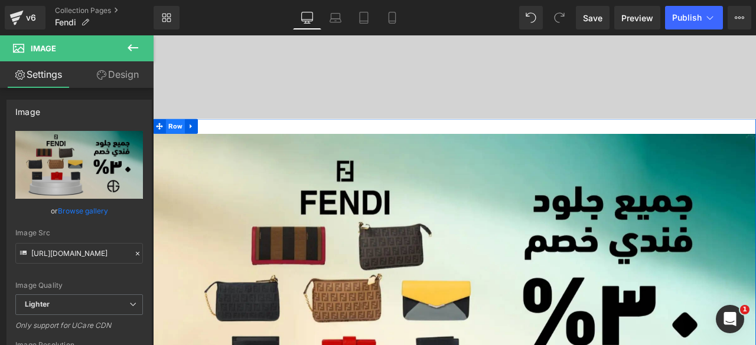
click at [175, 143] on span "Row" at bounding box center [179, 144] width 22 height 18
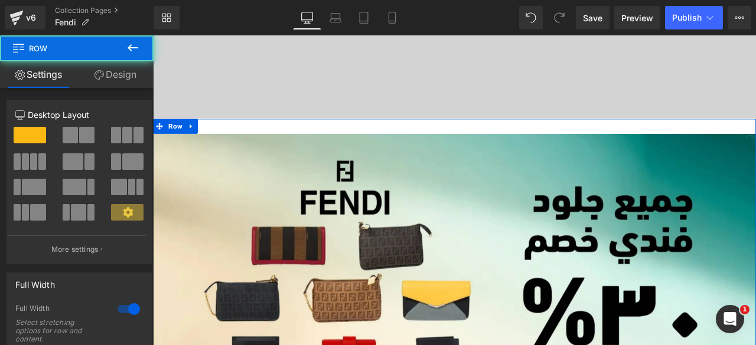
click at [123, 75] on link "Design" at bounding box center [115, 74] width 77 height 27
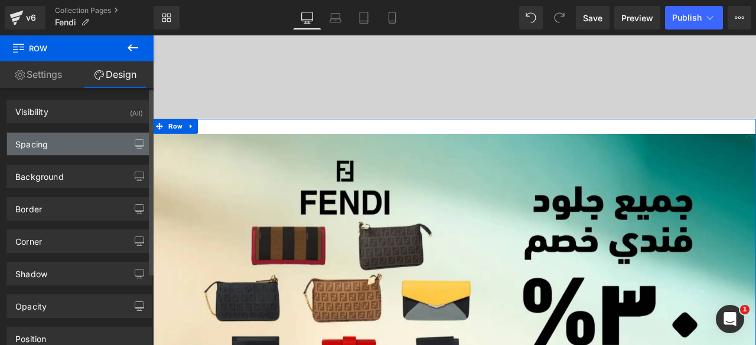
type input "0"
type input "30"
type input "0"
type input "10"
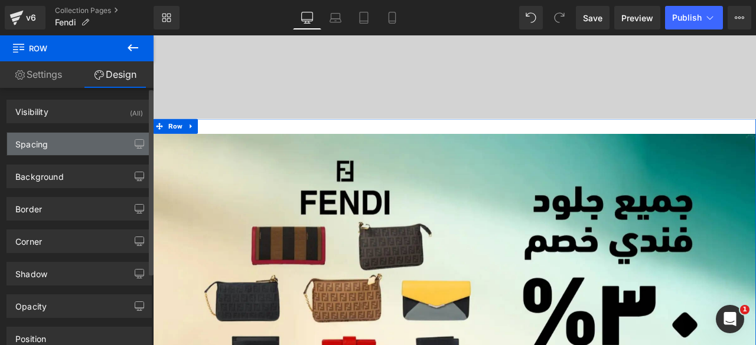
type input "0"
click at [78, 144] on div "Spacing" at bounding box center [79, 144] width 144 height 22
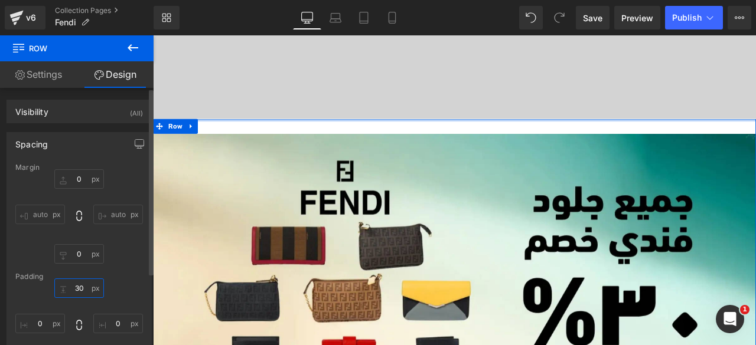
click at [79, 286] on input "30" at bounding box center [79, 288] width 50 height 19
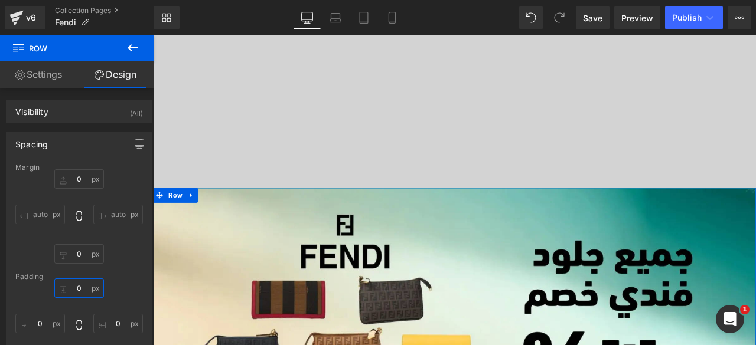
scroll to position [398, 0]
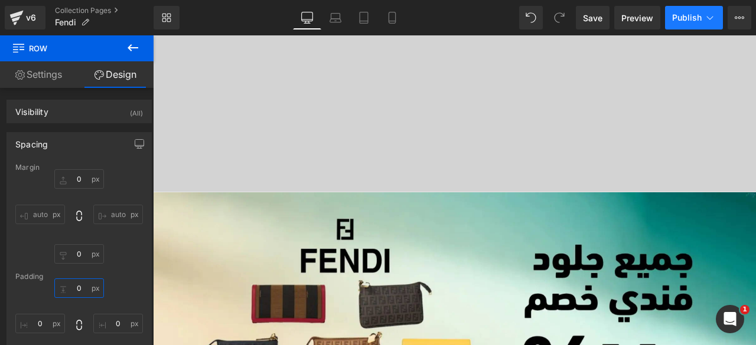
type input "0"
click at [678, 21] on span "Publish" at bounding box center [687, 17] width 30 height 9
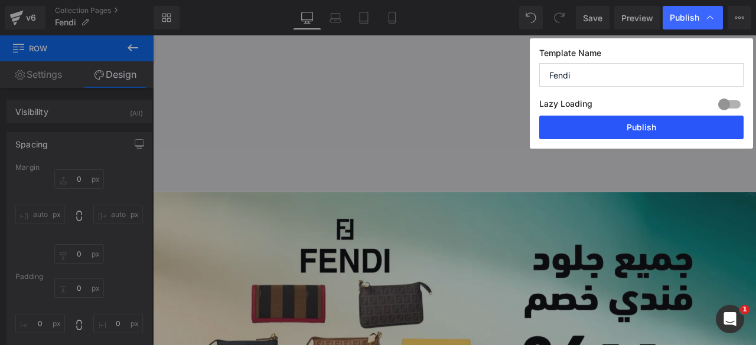
click at [0, 0] on button "Publish" at bounding box center [0, 0] width 0 height 0
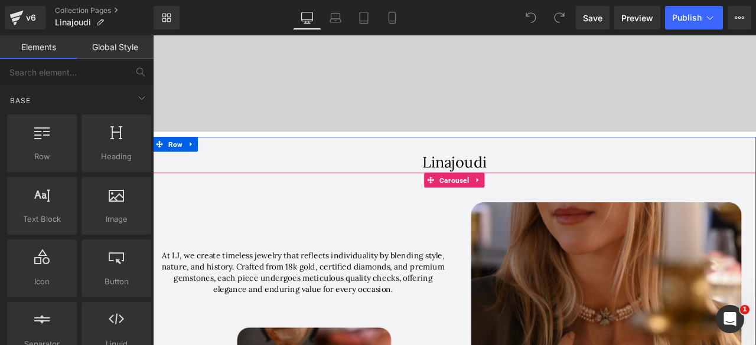
scroll to position [466, 0]
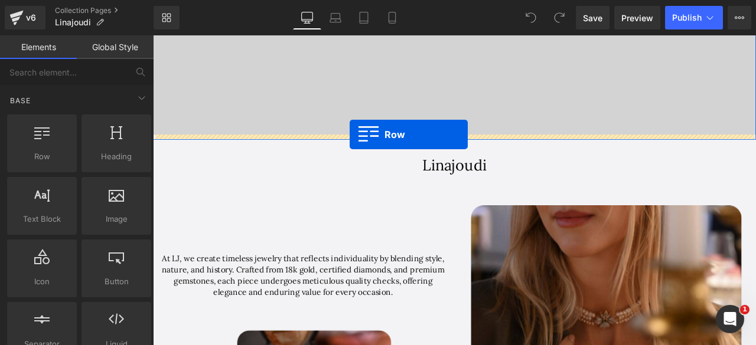
drag, startPoint x: 192, startPoint y: 191, endPoint x: 386, endPoint y: 153, distance: 197.8
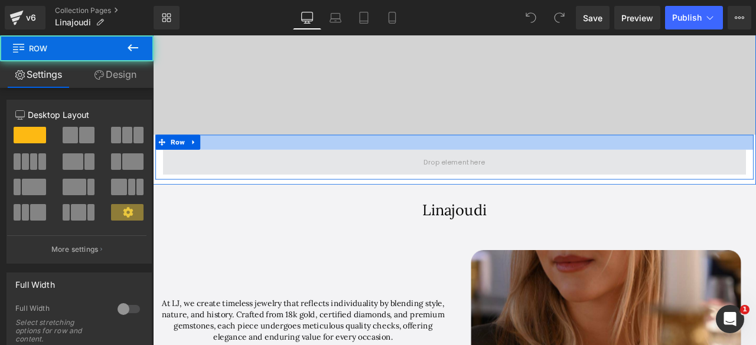
scroll to position [4545, 705]
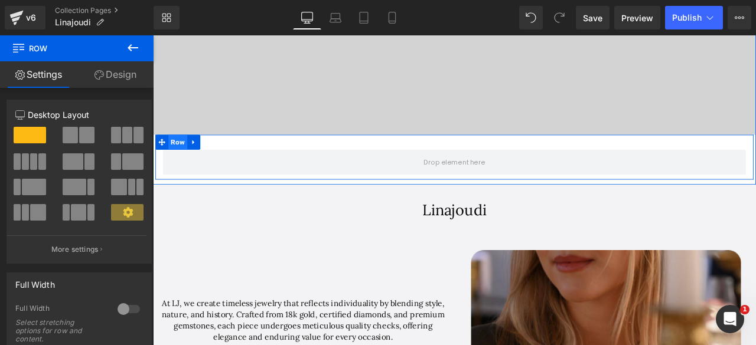
click at [179, 161] on span "Row" at bounding box center [182, 162] width 22 height 18
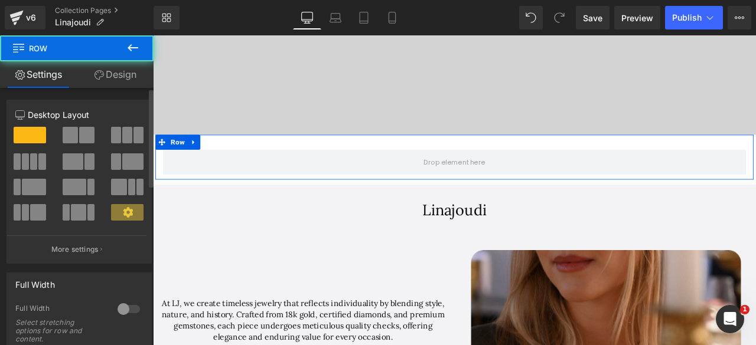
click at [129, 306] on div at bounding box center [129, 309] width 28 height 19
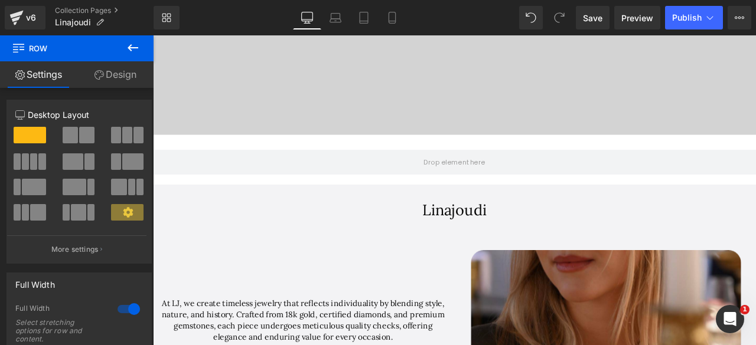
click at [129, 47] on icon at bounding box center [133, 47] width 11 height 7
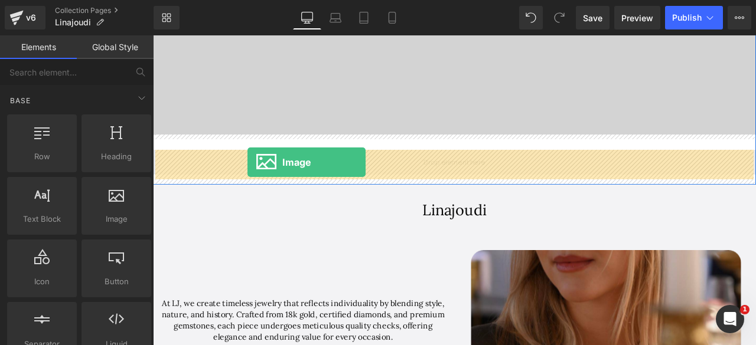
drag, startPoint x: 261, startPoint y: 237, endPoint x: 265, endPoint y: 185, distance: 51.5
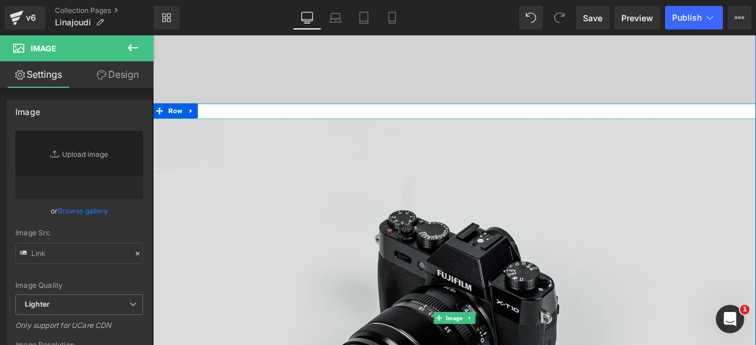
scroll to position [504, 0]
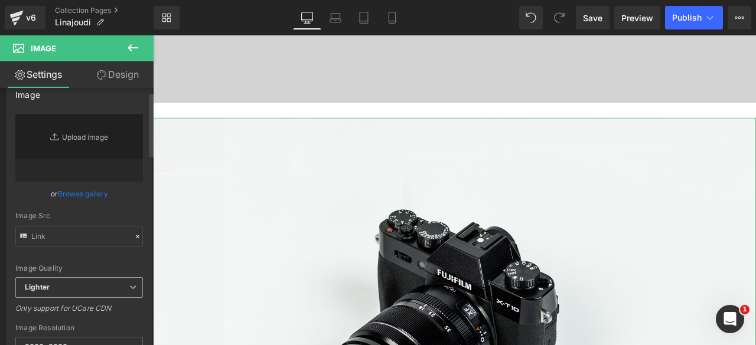
scroll to position [14, 0]
click at [47, 239] on input "text" at bounding box center [79, 239] width 128 height 21
paste input "[URL][DOMAIN_NAME]"
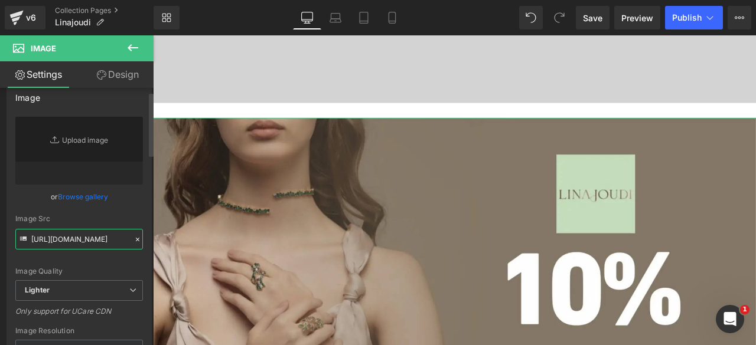
scroll to position [6, 6]
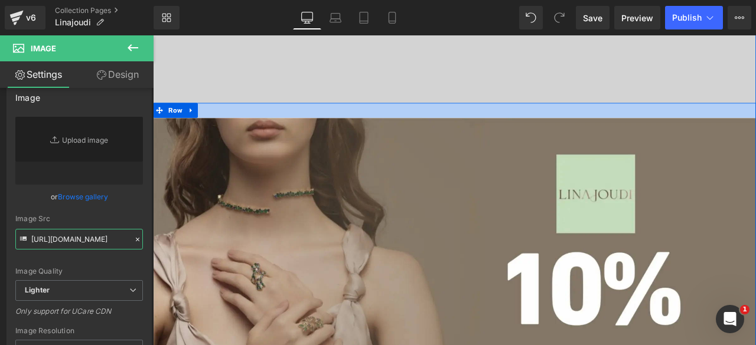
type input "//d1um8515vdn9kb.cloudfront.net/images/parallax.jpg"
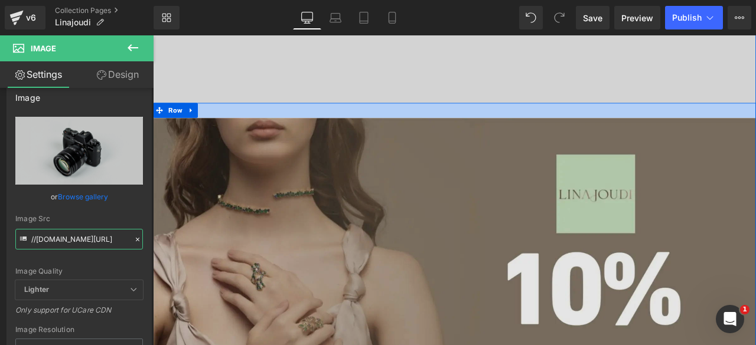
scroll to position [0, 89]
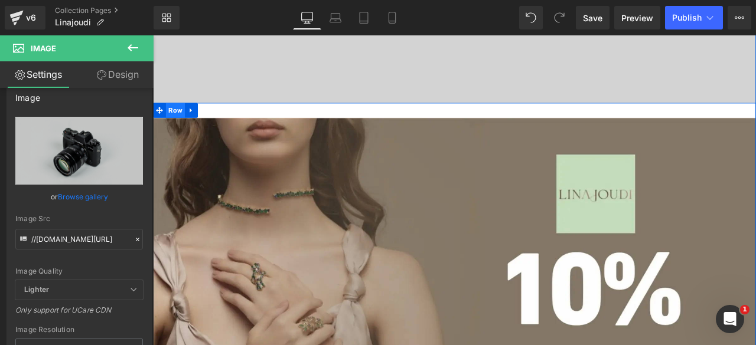
click at [173, 125] on span "Row" at bounding box center [179, 125] width 22 height 18
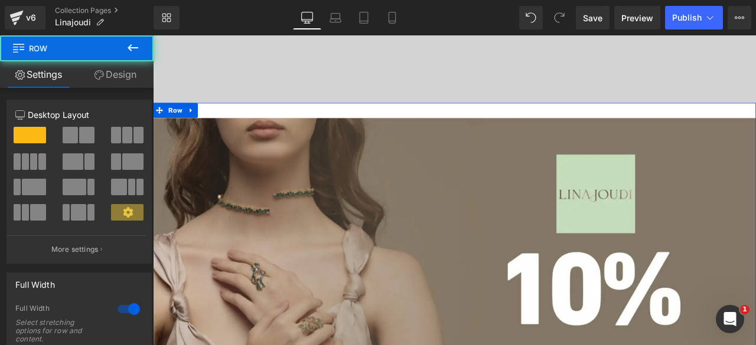
click at [124, 82] on link "Design" at bounding box center [115, 74] width 77 height 27
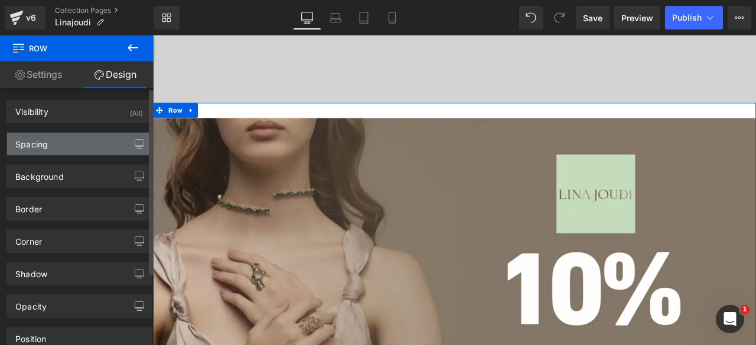
click at [72, 146] on div "Spacing" at bounding box center [79, 144] width 144 height 22
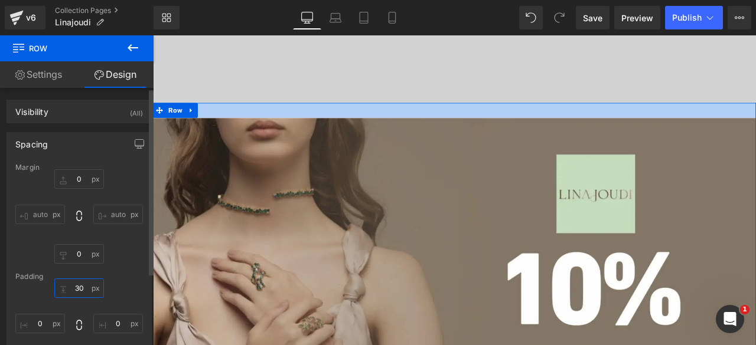
click at [78, 291] on input "30" at bounding box center [79, 288] width 50 height 19
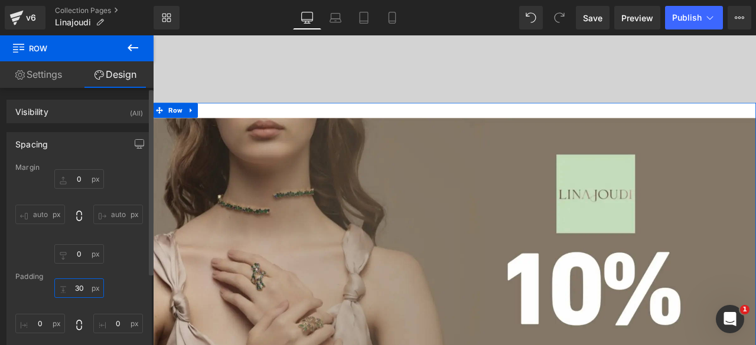
click at [78, 291] on input "30" at bounding box center [79, 288] width 50 height 19
type input "0"
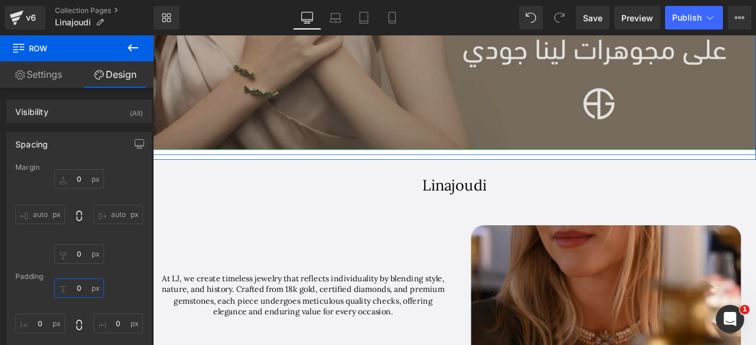
scroll to position [855, 0]
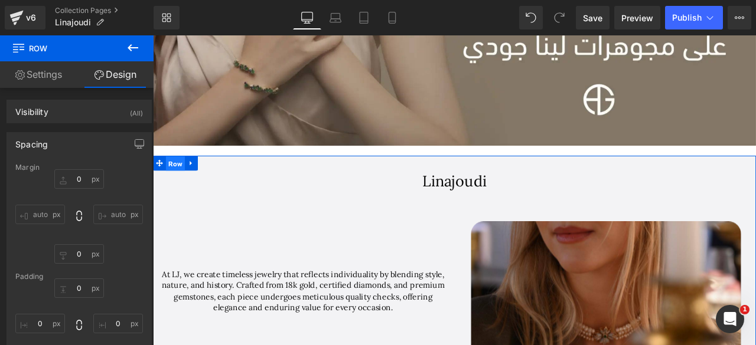
click at [171, 187] on span "Row" at bounding box center [179, 188] width 22 height 18
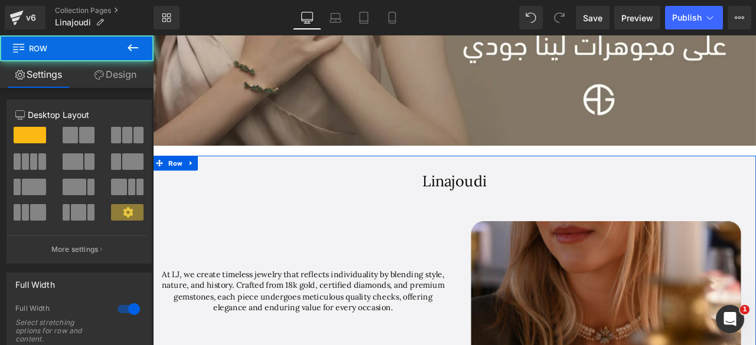
click at [122, 73] on link "Design" at bounding box center [115, 74] width 77 height 27
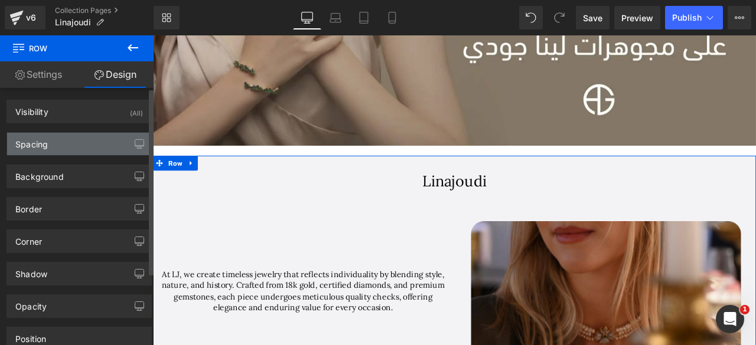
click at [65, 143] on div "Spacing" at bounding box center [79, 144] width 144 height 22
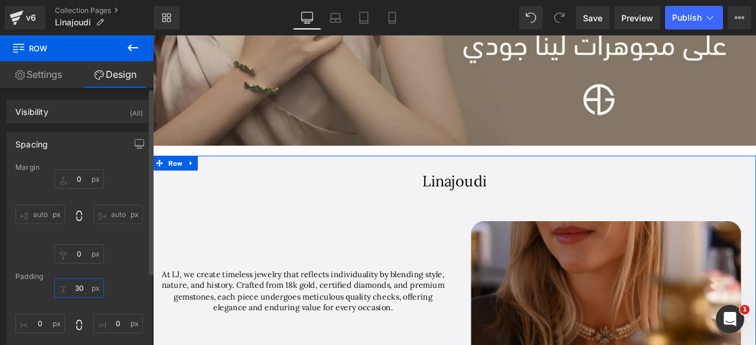
click at [77, 290] on input "30" at bounding box center [79, 288] width 50 height 19
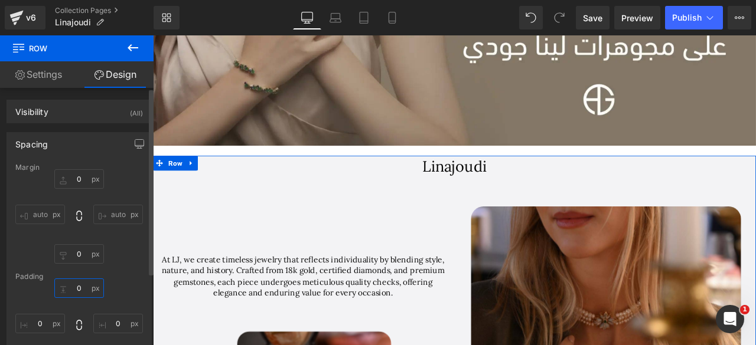
scroll to position [0, 0]
click at [77, 290] on input "0" at bounding box center [79, 288] width 50 height 19
type input "30"
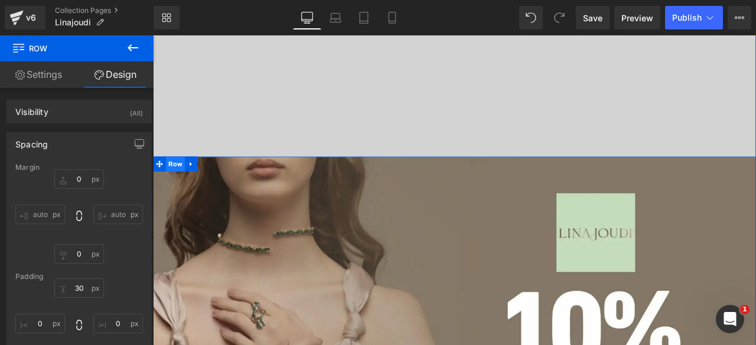
click at [174, 190] on span "Row" at bounding box center [179, 188] width 22 height 18
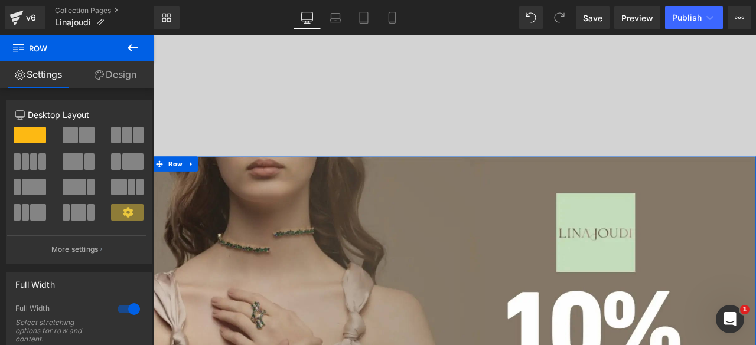
click at [106, 74] on link "Design" at bounding box center [115, 74] width 77 height 27
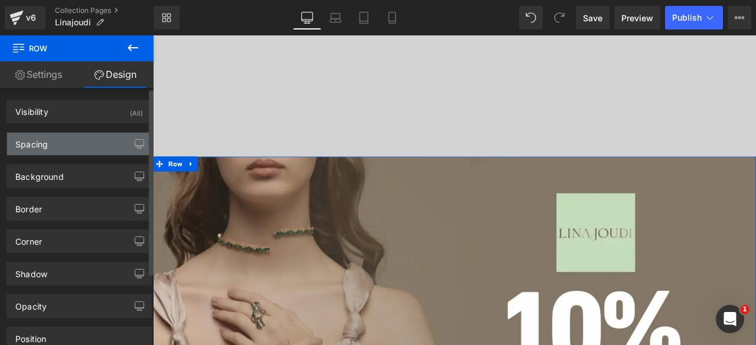
type input "0"
type input "10"
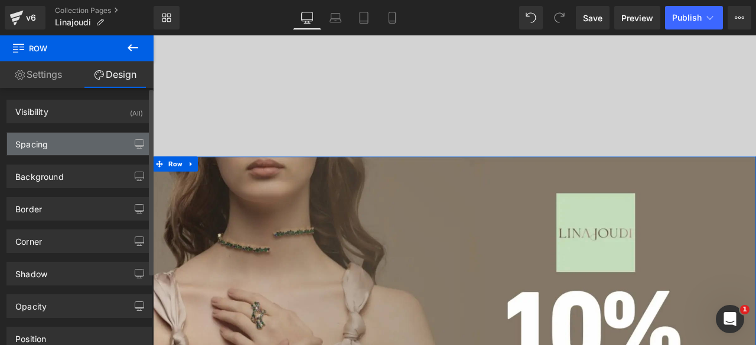
type input "0"
click at [47, 146] on div "Spacing" at bounding box center [31, 141] width 32 height 17
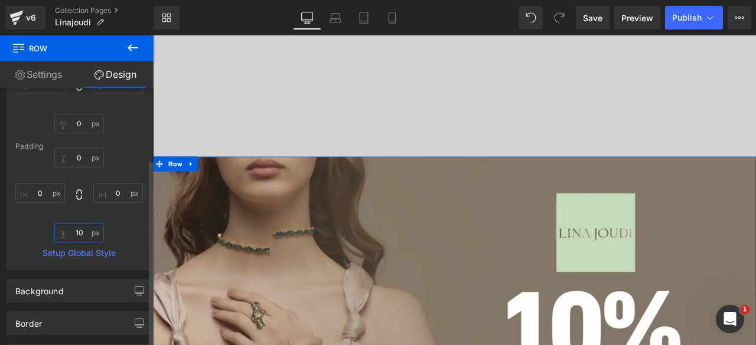
click at [78, 231] on input "10" at bounding box center [79, 232] width 50 height 19
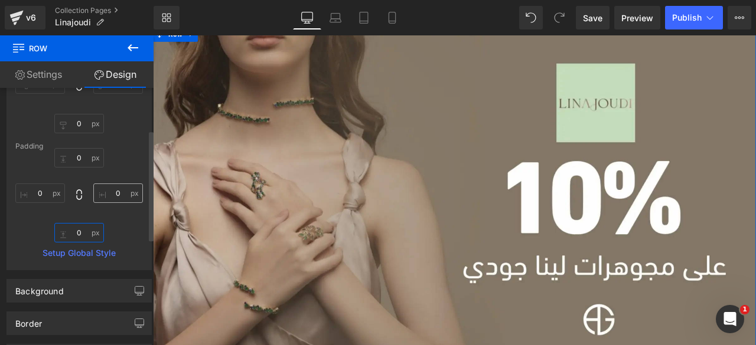
scroll to position [18, 0]
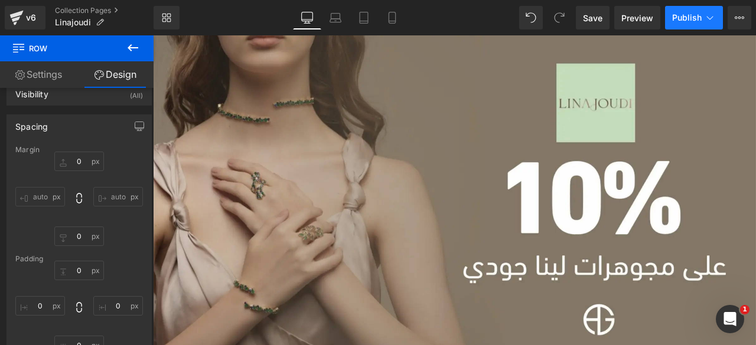
click at [690, 17] on span "Publish" at bounding box center [687, 17] width 30 height 9
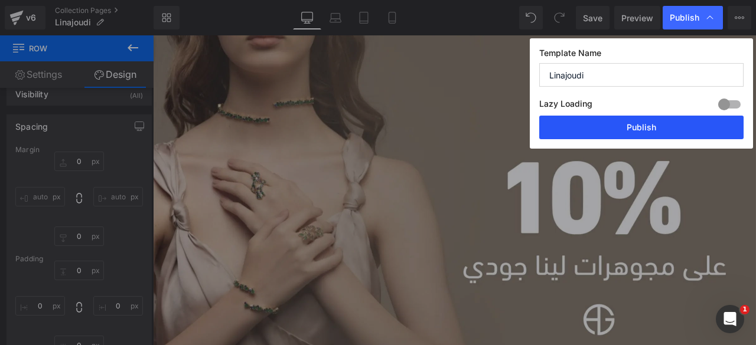
click at [626, 131] on button "Publish" at bounding box center [641, 128] width 204 height 24
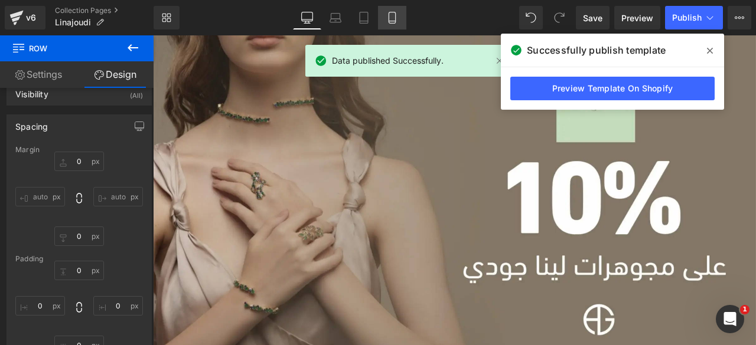
click at [381, 17] on link "Mobile" at bounding box center [392, 18] width 28 height 24
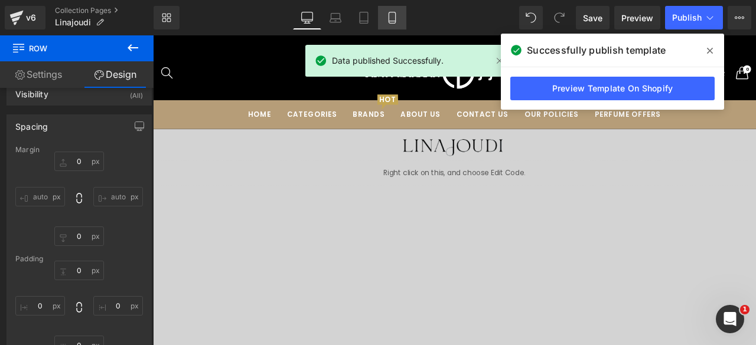
type input "0"
type input "10"
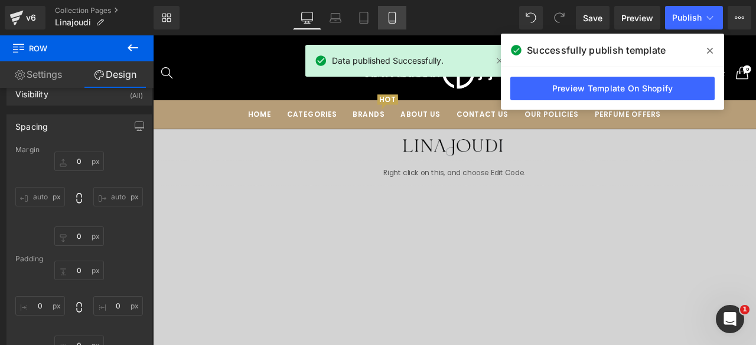
type input "0"
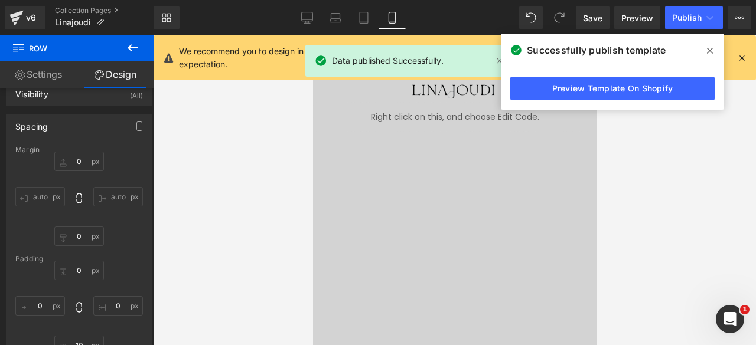
scroll to position [6, 6]
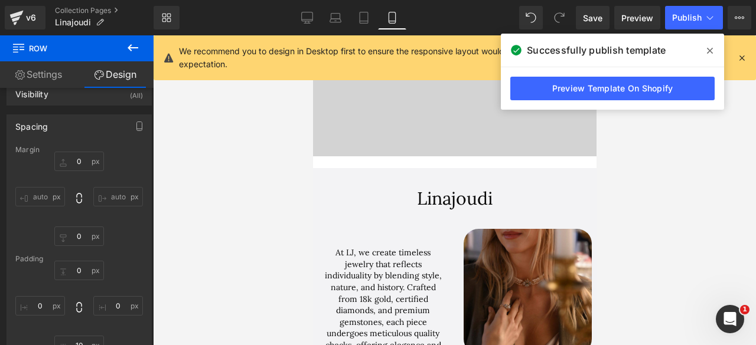
click at [742, 55] on icon at bounding box center [741, 58] width 11 height 11
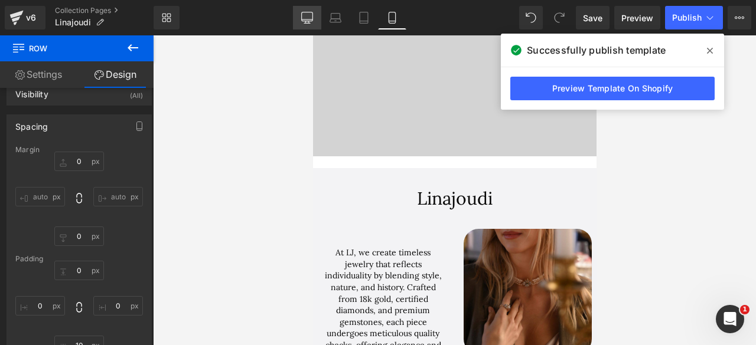
click at [302, 13] on icon at bounding box center [307, 18] width 12 height 12
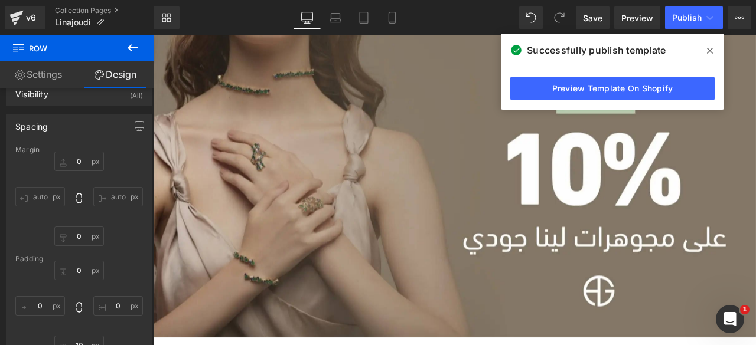
type input "0"
type input "10"
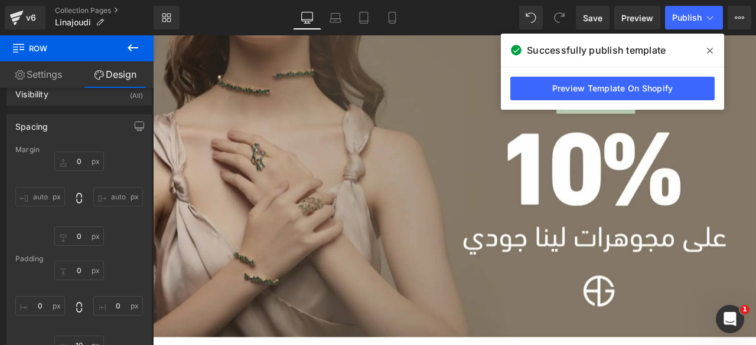
type input "0"
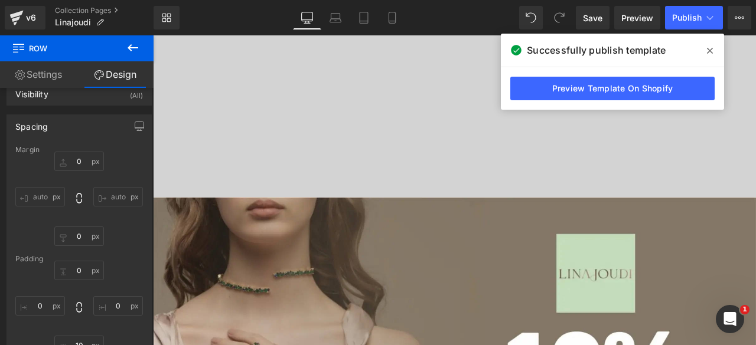
scroll to position [242, 0]
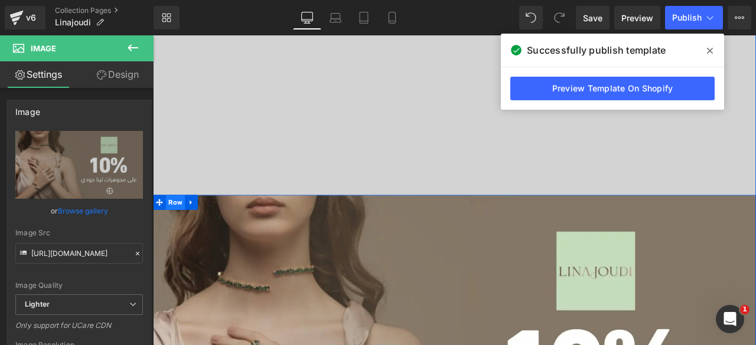
click at [178, 235] on span "Row" at bounding box center [179, 234] width 22 height 18
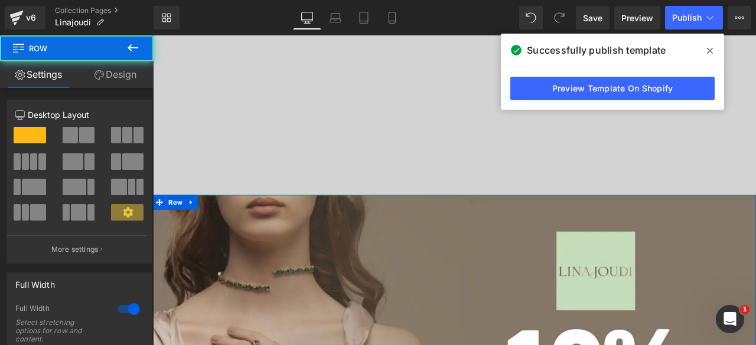
click at [110, 76] on link "Design" at bounding box center [115, 74] width 77 height 27
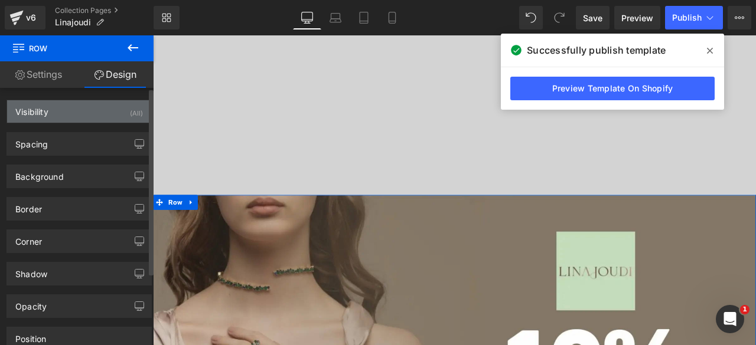
click at [44, 113] on div "Visibility" at bounding box center [31, 108] width 33 height 17
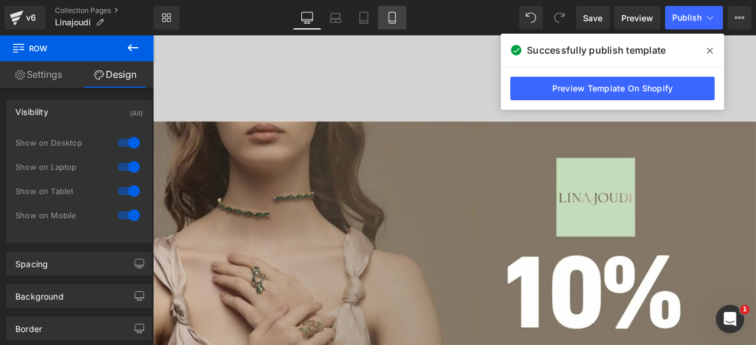
click at [393, 18] on icon at bounding box center [392, 18] width 12 height 12
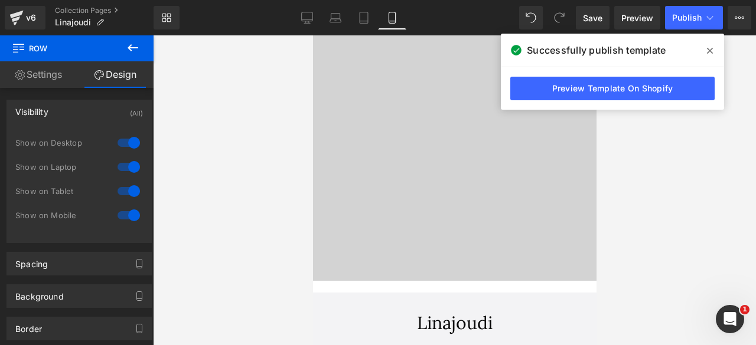
click at [129, 45] on icon at bounding box center [133, 48] width 14 height 14
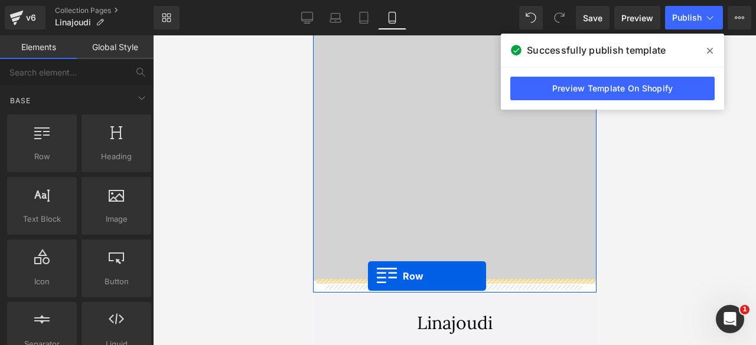
drag, startPoint x: 355, startPoint y: 182, endPoint x: 367, endPoint y: 276, distance: 94.7
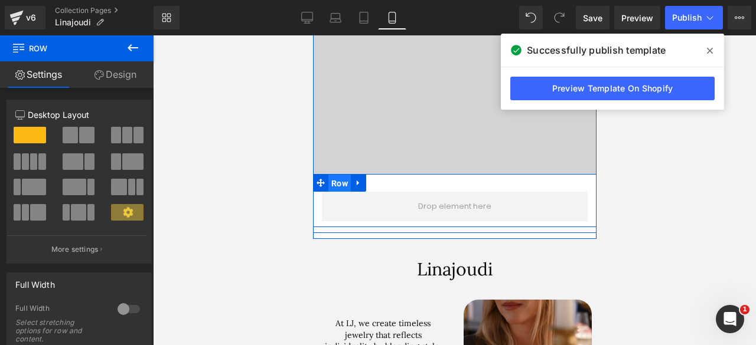
click at [334, 181] on span "Row" at bounding box center [339, 184] width 22 height 18
click at [354, 181] on icon at bounding box center [358, 183] width 8 height 9
click at [384, 182] on icon at bounding box center [388, 183] width 8 height 8
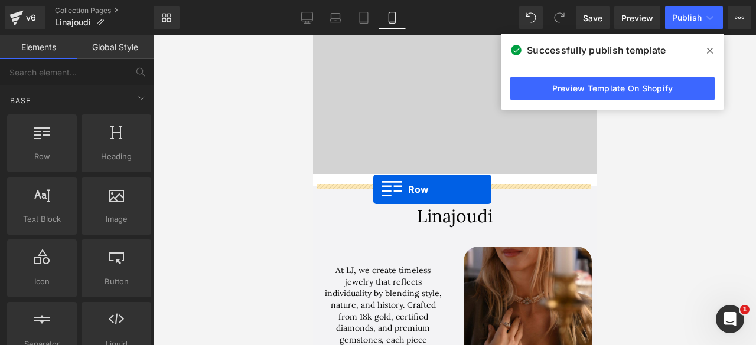
drag, startPoint x: 351, startPoint y: 181, endPoint x: 373, endPoint y: 190, distance: 22.8
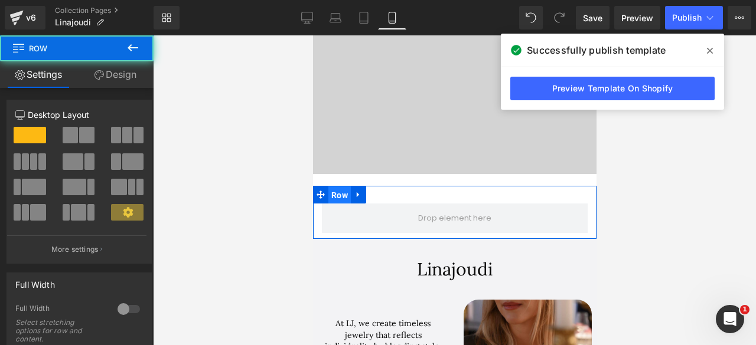
click at [337, 197] on span "Row" at bounding box center [339, 196] width 22 height 18
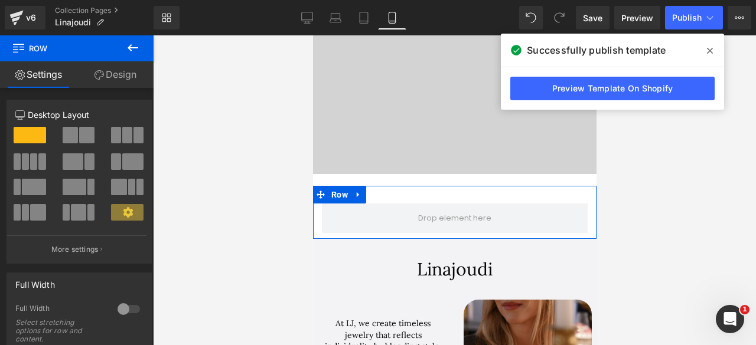
click at [123, 306] on div at bounding box center [129, 309] width 28 height 19
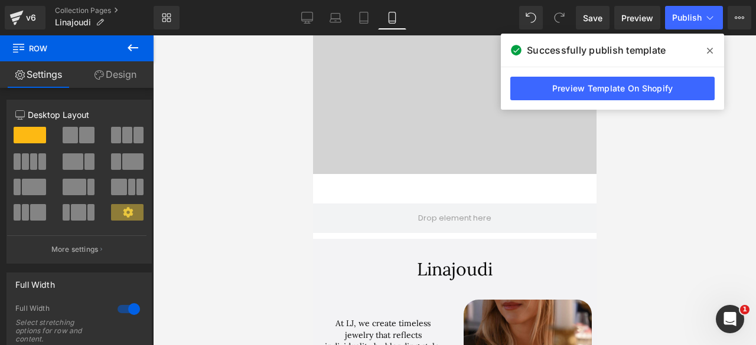
click at [130, 49] on icon at bounding box center [133, 48] width 14 height 14
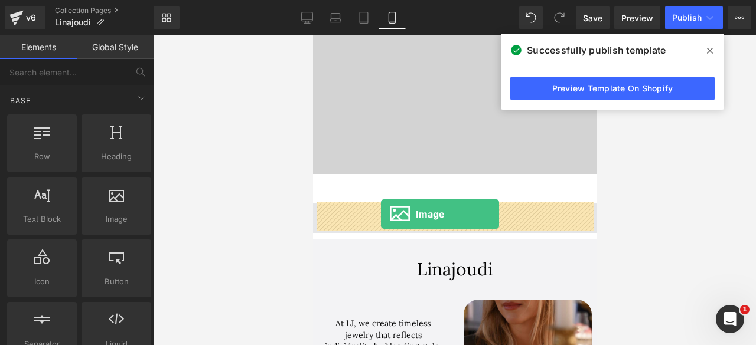
drag, startPoint x: 422, startPoint y: 241, endPoint x: 380, endPoint y: 214, distance: 49.9
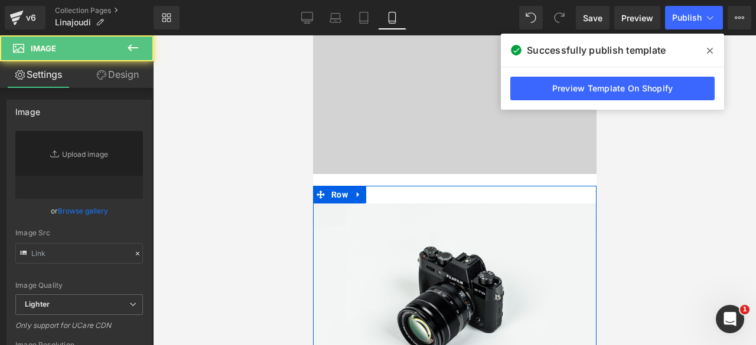
scroll to position [3503, 274]
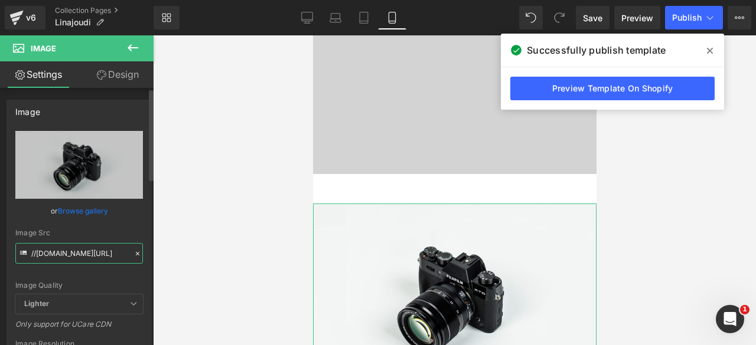
click at [50, 250] on input "//d1um8515vdn9kb.cloudfront.net/images/parallax.jpg" at bounding box center [79, 253] width 128 height 21
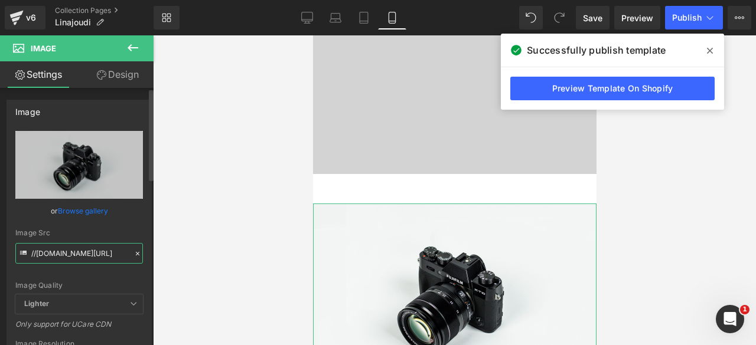
click at [50, 250] on input "//d1um8515vdn9kb.cloudfront.net/images/parallax.jpg" at bounding box center [79, 253] width 128 height 21
paste input "[URL][DOMAIN_NAME]"
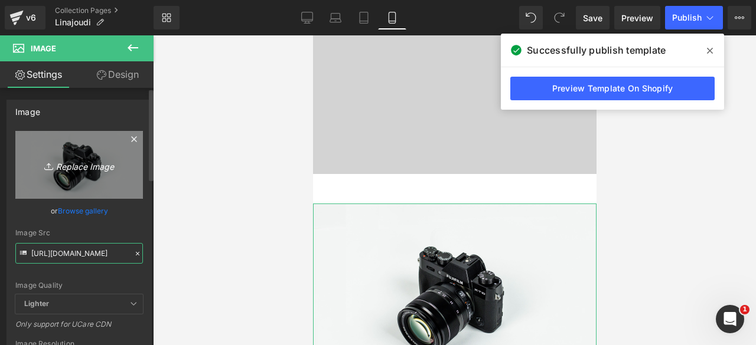
scroll to position [0, 326]
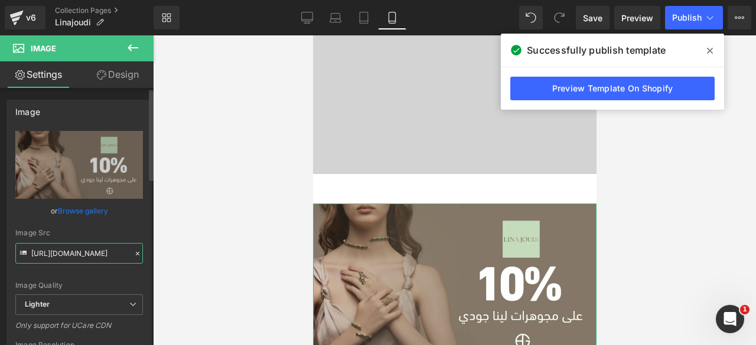
type input "[URL][DOMAIN_NAME]"
click at [96, 274] on div "Image Quality Lighter Lightest Lighter Lighter Lightest Only support for UCare …" at bounding box center [79, 213] width 128 height 164
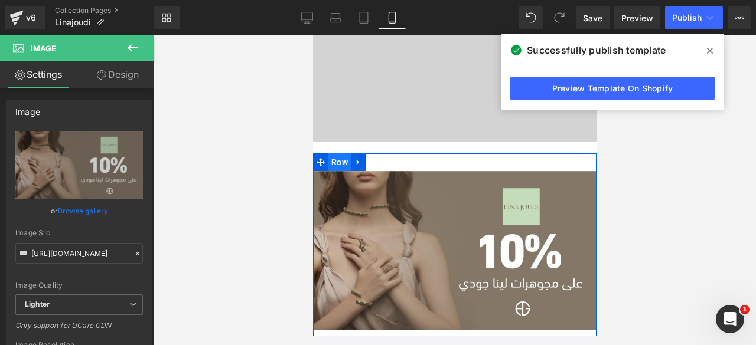
click at [333, 162] on span "Row" at bounding box center [339, 162] width 22 height 18
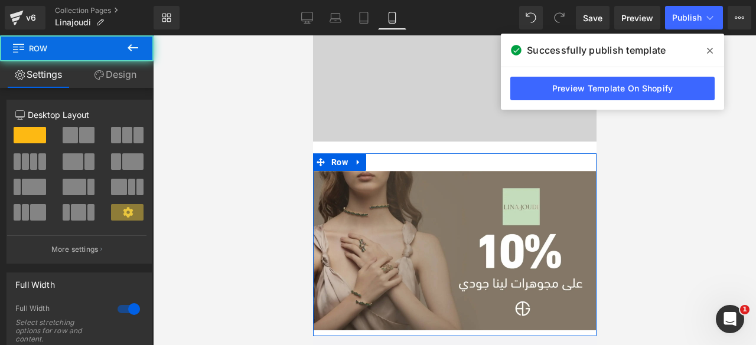
drag, startPoint x: 108, startPoint y: 67, endPoint x: 96, endPoint y: 140, distance: 74.2
click at [108, 67] on link "Design" at bounding box center [115, 74] width 77 height 27
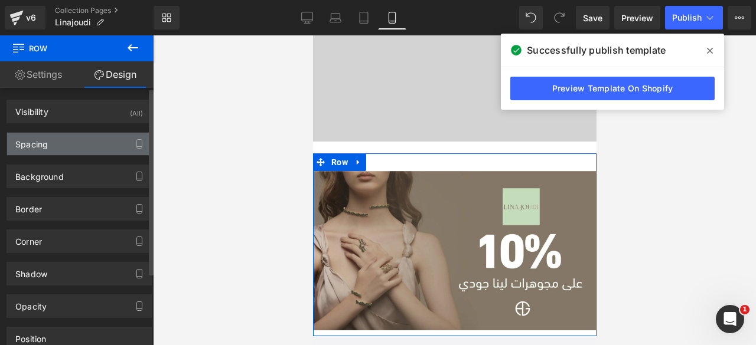
click at [57, 143] on div "Spacing" at bounding box center [79, 144] width 144 height 22
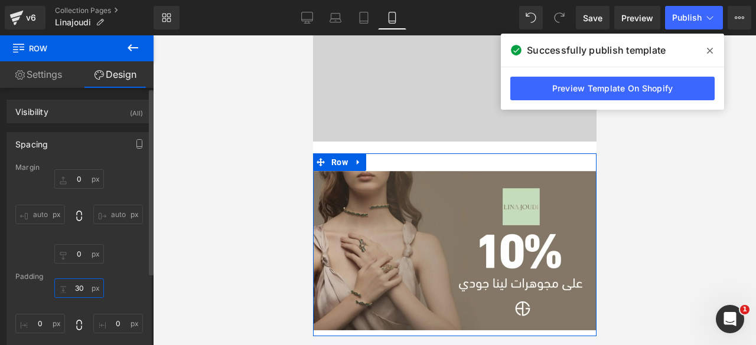
click at [79, 284] on input "30" at bounding box center [79, 288] width 50 height 19
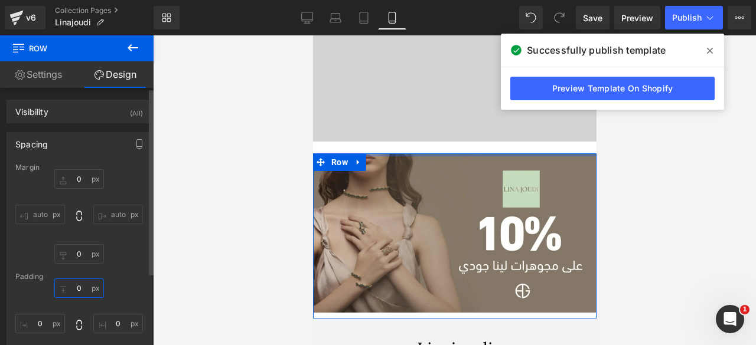
click at [77, 287] on input "0" at bounding box center [79, 288] width 50 height 19
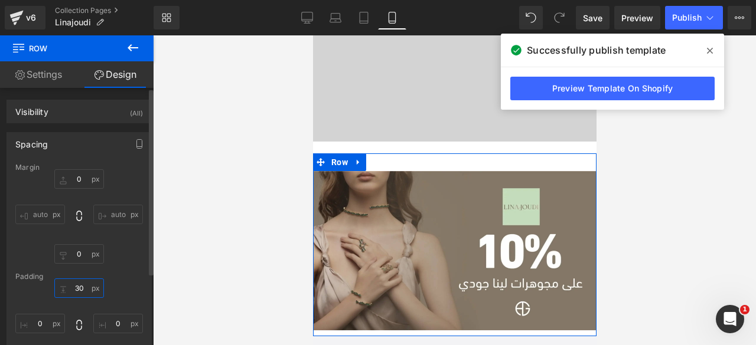
scroll to position [3650, 274]
click at [77, 287] on input "30" at bounding box center [79, 288] width 50 height 19
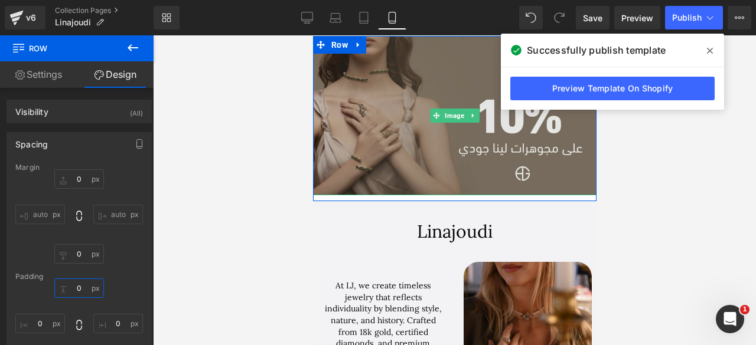
scroll to position [525, 0]
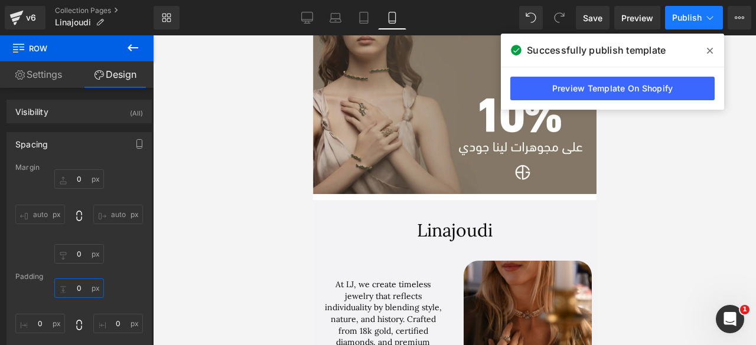
type input "0"
click at [682, 14] on span "Publish" at bounding box center [687, 17] width 30 height 9
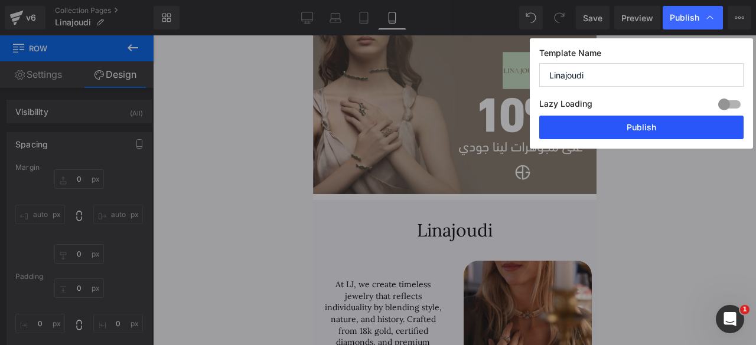
click at [636, 122] on button "Publish" at bounding box center [641, 128] width 204 height 24
